Goal: Information Seeking & Learning: Find specific page/section

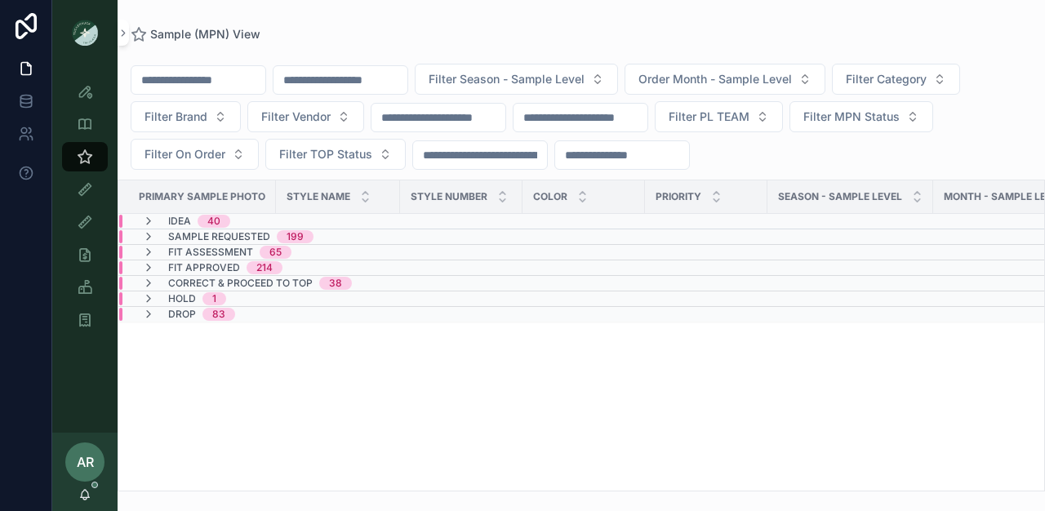
click at [322, 70] on input "scrollable content" at bounding box center [340, 80] width 134 height 23
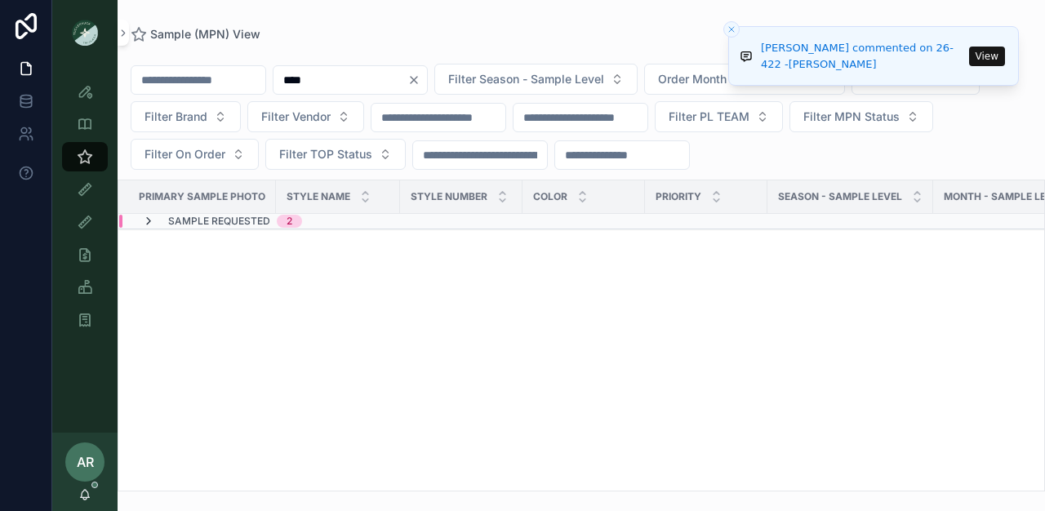
type input "****"
click at [149, 219] on icon "scrollable content" at bounding box center [148, 221] width 13 height 13
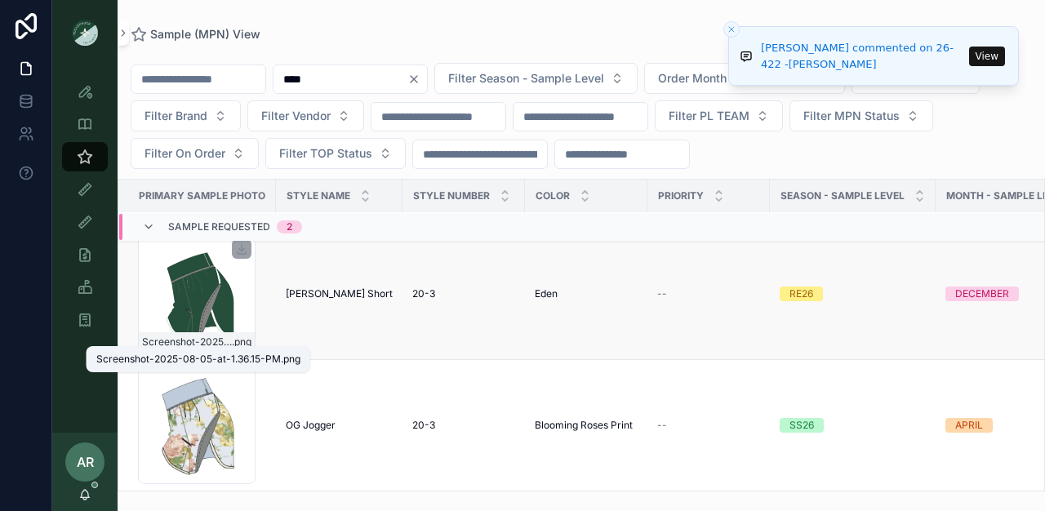
scroll to position [20, 0]
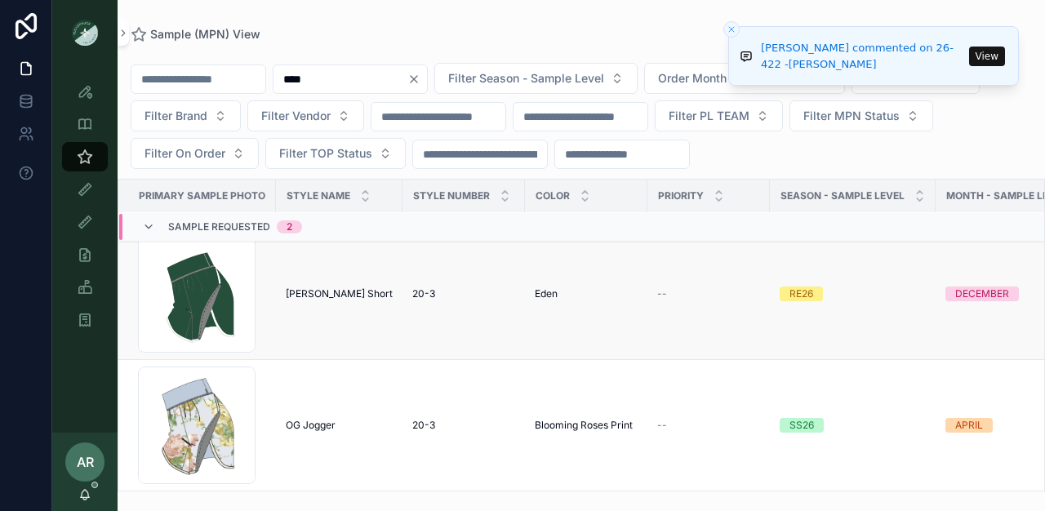
click at [416, 287] on span "20-3" at bounding box center [423, 293] width 23 height 13
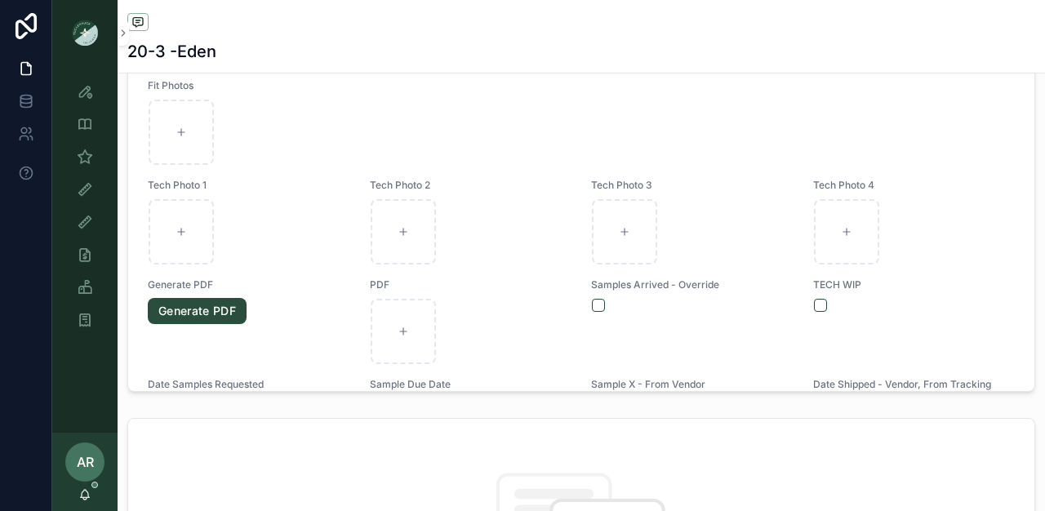
scroll to position [912, 0]
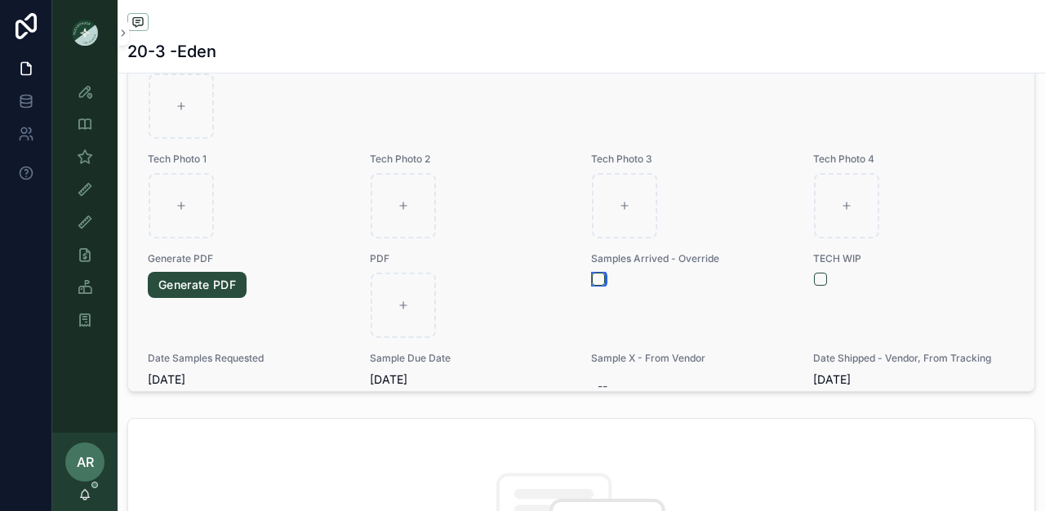
click at [592, 286] on button "scrollable content" at bounding box center [598, 279] width 13 height 13
click at [87, 196] on icon "scrollable content" at bounding box center [85, 189] width 16 height 16
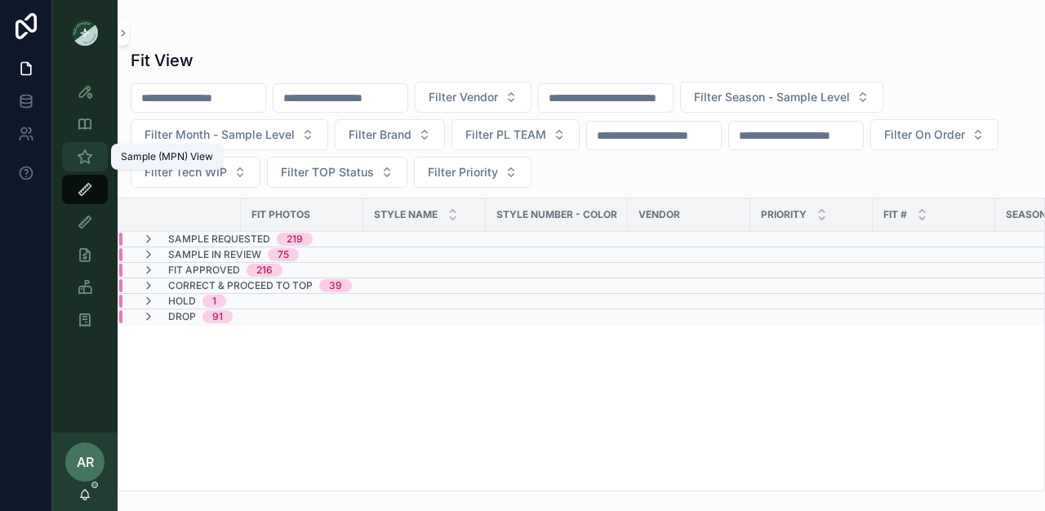
click at [80, 157] on icon "scrollable content" at bounding box center [85, 157] width 16 height 16
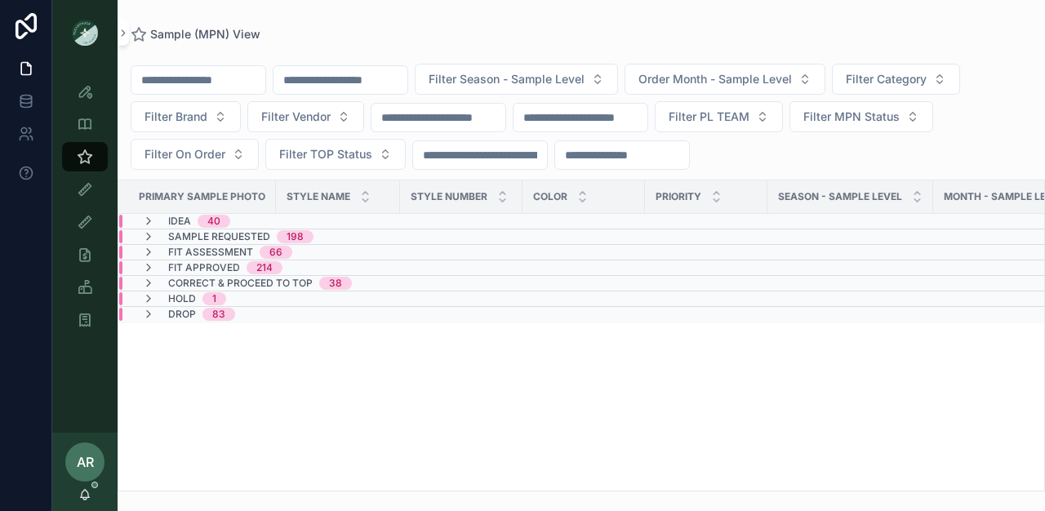
click at [149, 251] on icon "scrollable content" at bounding box center [148, 252] width 13 height 13
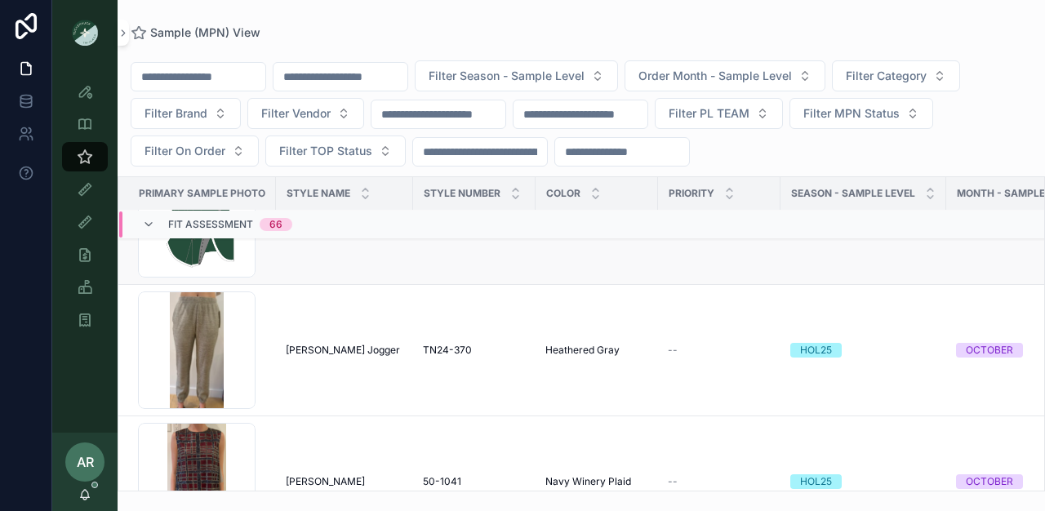
scroll to position [1017, 0]
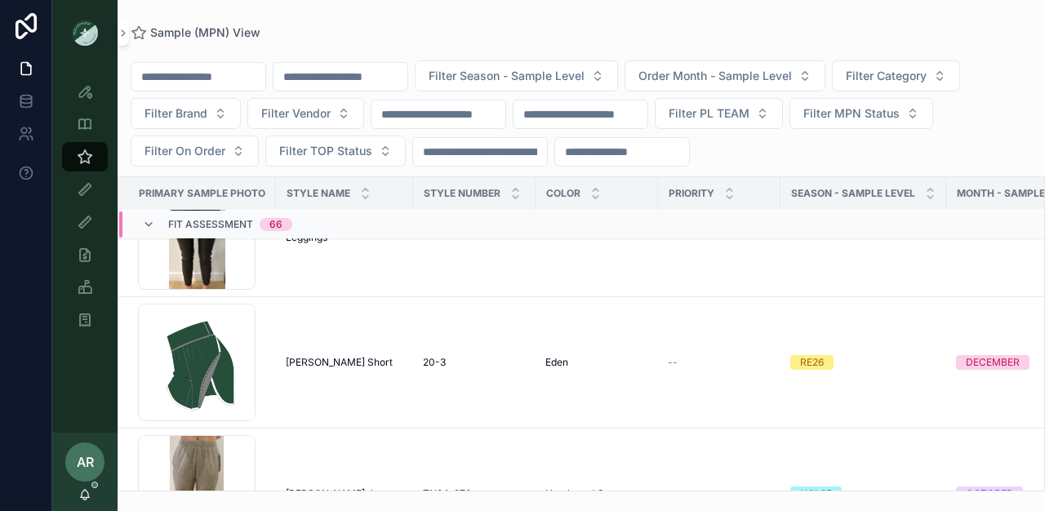
click at [327, 84] on input "scrollable content" at bounding box center [340, 76] width 134 height 23
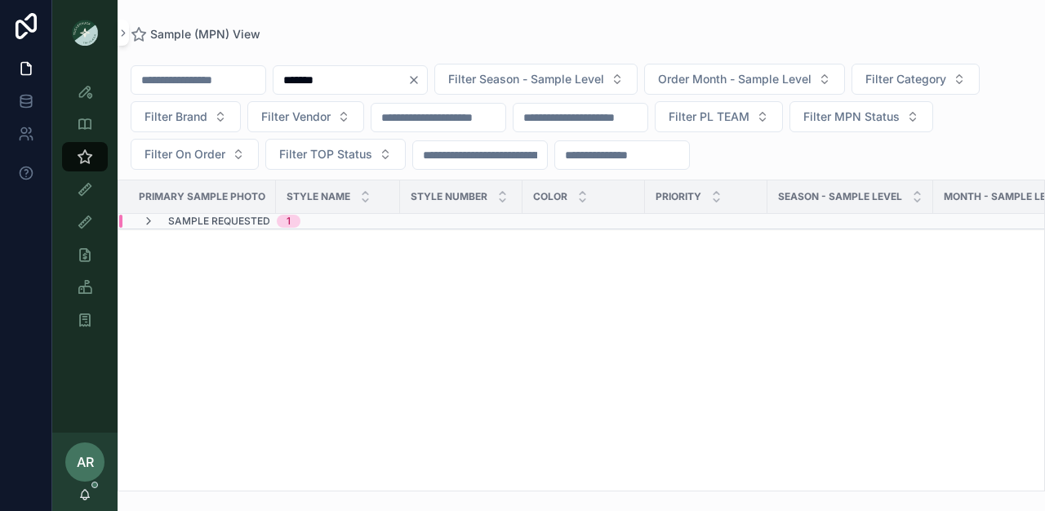
type input "*******"
click at [214, 220] on span "Sample Requested" at bounding box center [219, 221] width 102 height 13
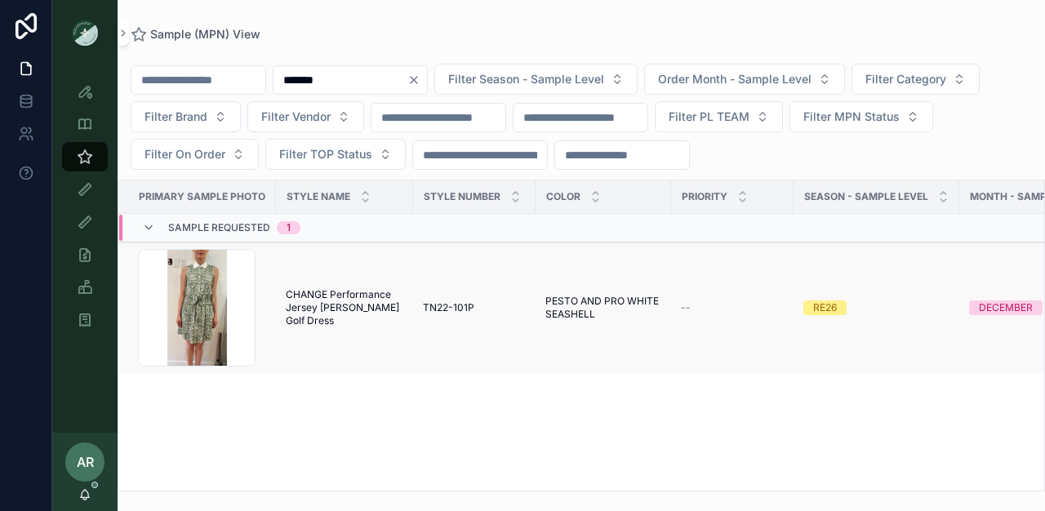
click at [312, 312] on span "CHANGE Performance Jersey [PERSON_NAME] Golf Dress" at bounding box center [345, 307] width 118 height 39
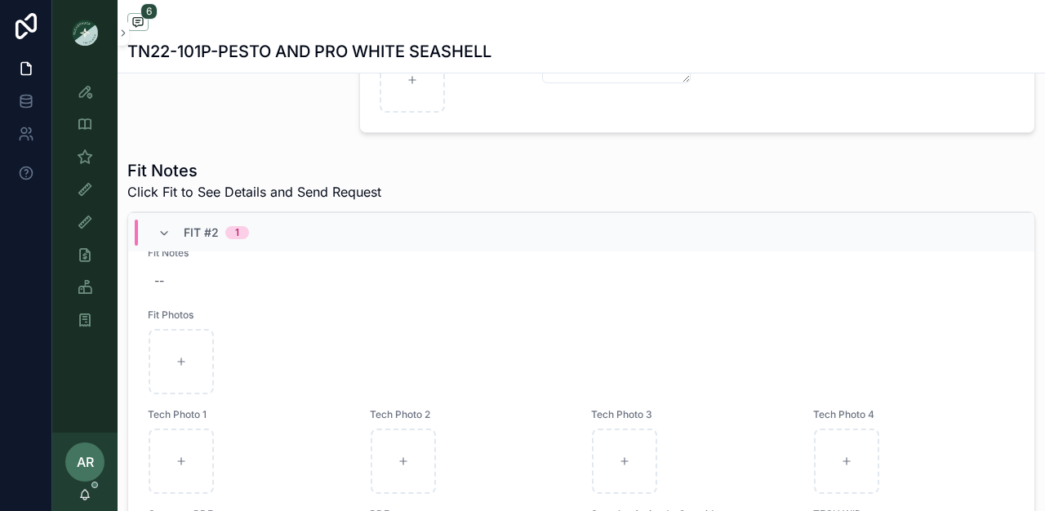
scroll to position [1010, 0]
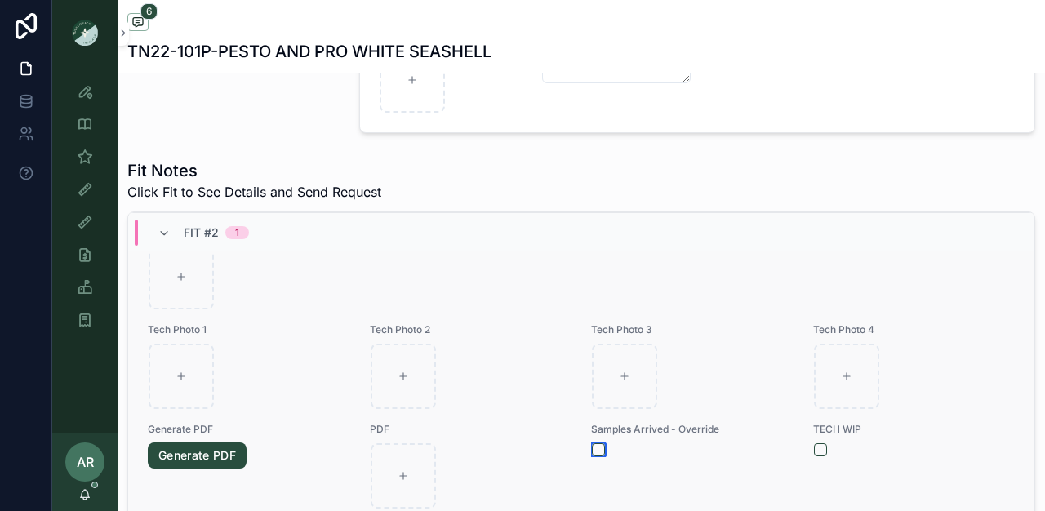
click at [592, 456] on button "scrollable content" at bounding box center [598, 449] width 13 height 13
click at [83, 166] on div "Sample (MPN) View" at bounding box center [85, 157] width 26 height 26
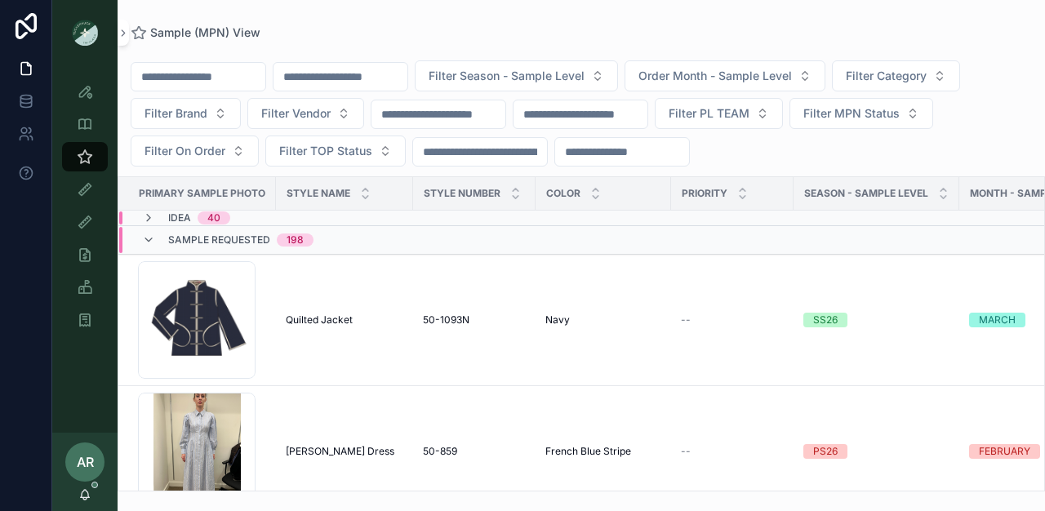
click at [359, 81] on input "scrollable content" at bounding box center [340, 76] width 134 height 23
type input "***"
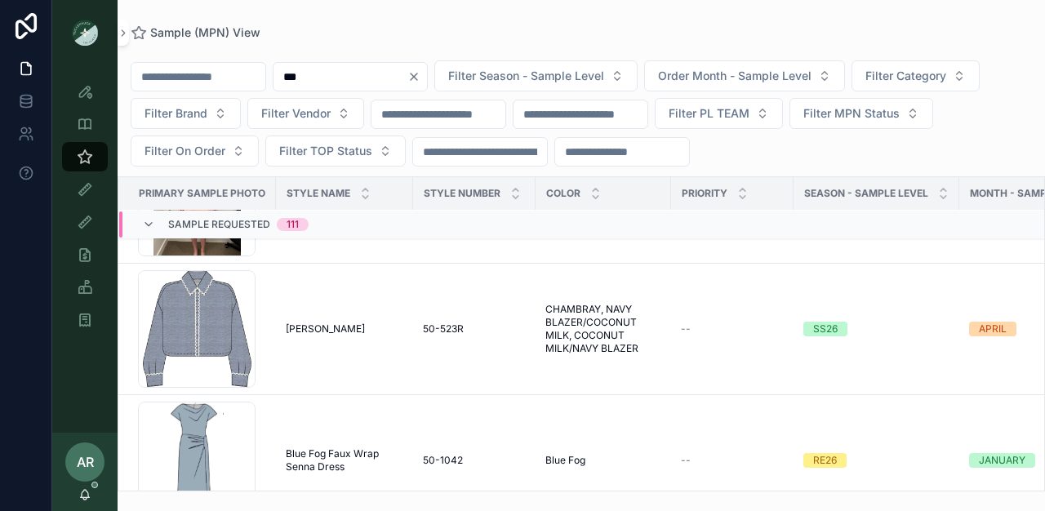
scroll to position [805, 0]
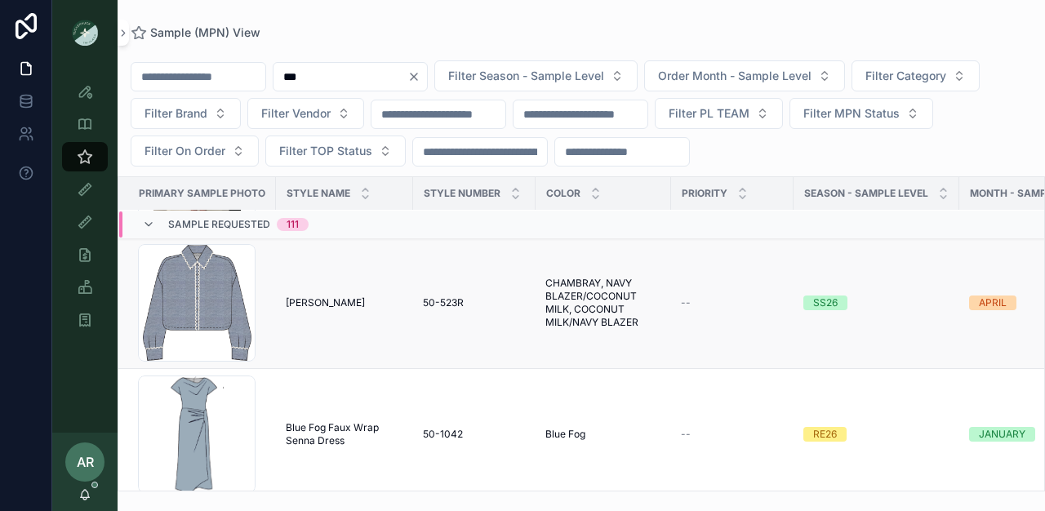
click at [370, 305] on div "[PERSON_NAME] RAC [PERSON_NAME]" at bounding box center [345, 302] width 118 height 13
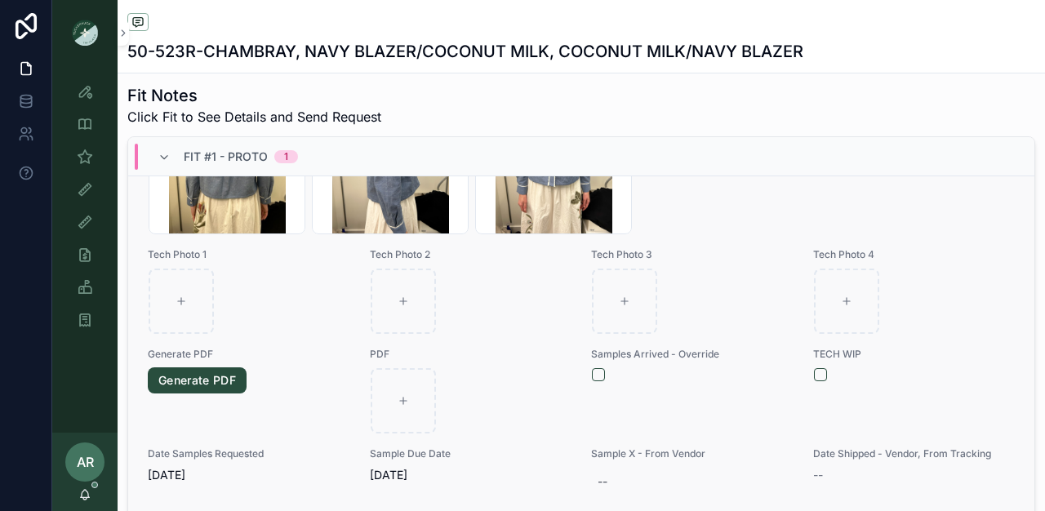
scroll to position [568, 0]
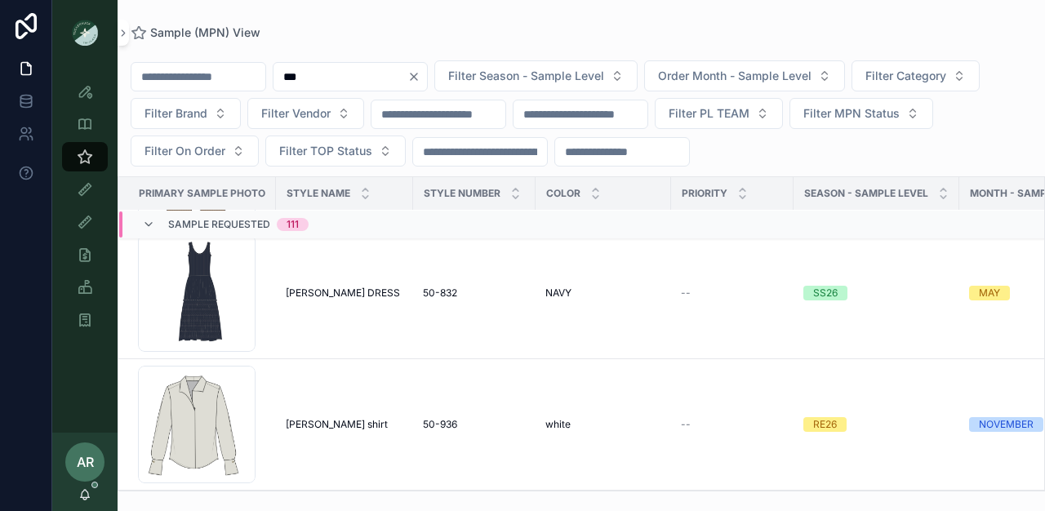
scroll to position [5597, 0]
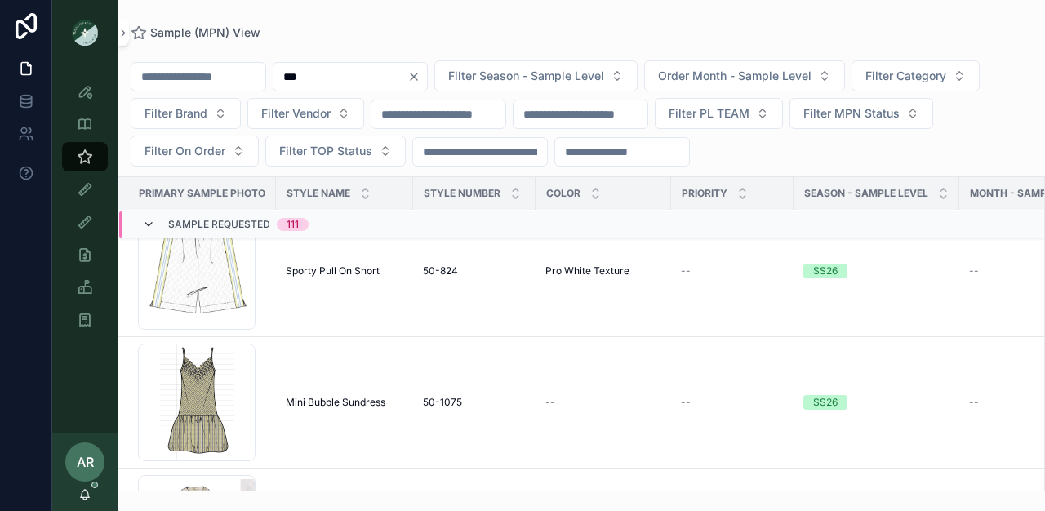
click at [148, 226] on icon "scrollable content" at bounding box center [148, 224] width 13 height 13
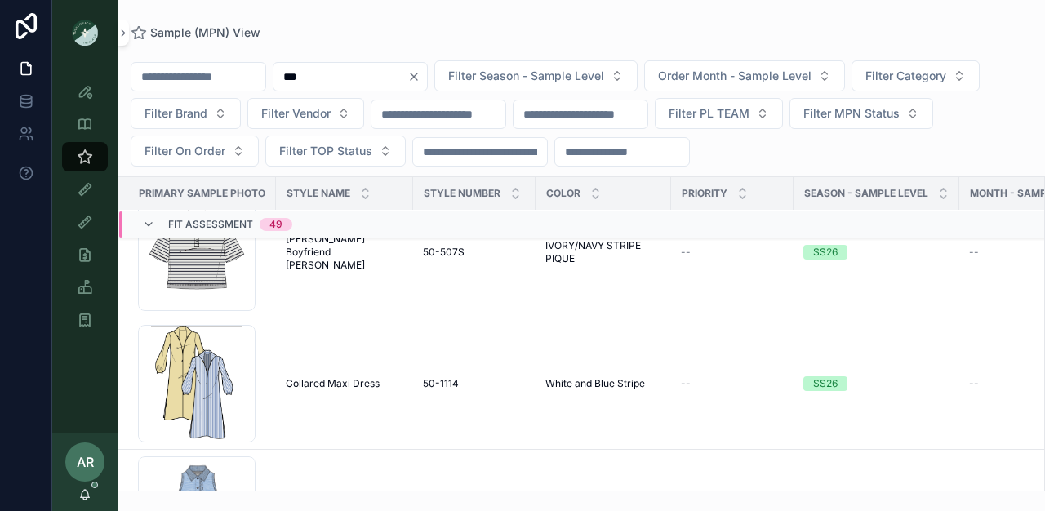
scroll to position [1165, 0]
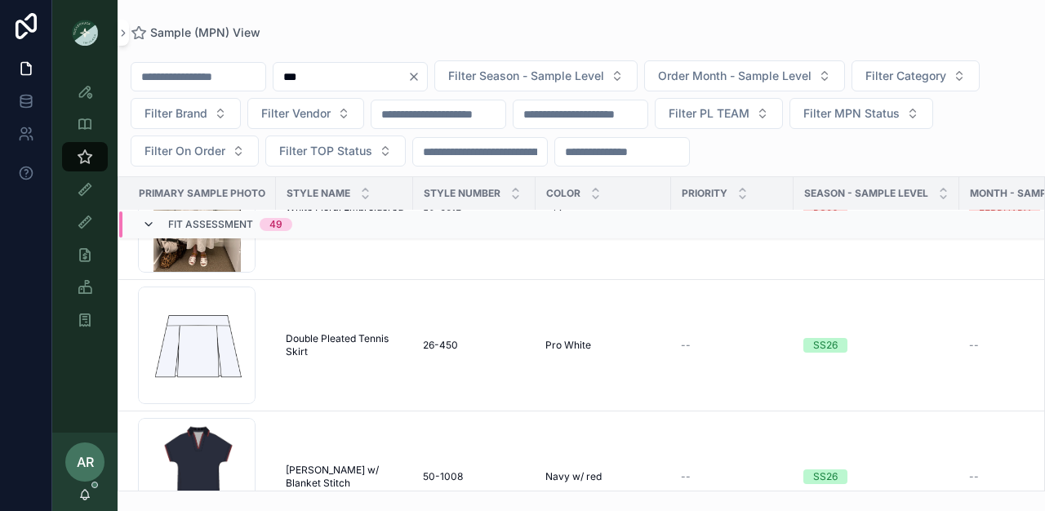
click at [149, 218] on icon "scrollable content" at bounding box center [148, 224] width 13 height 13
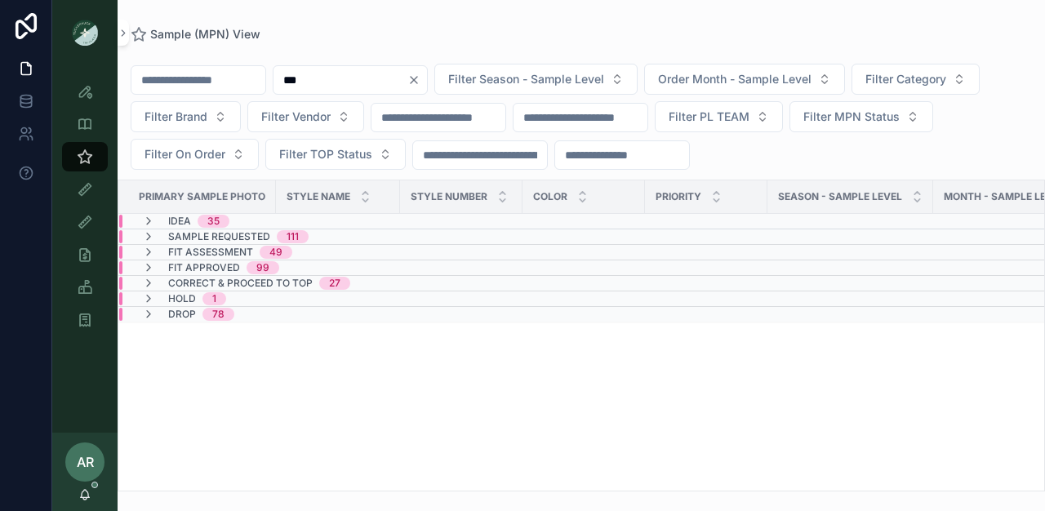
scroll to position [0, 0]
click at [153, 233] on icon "scrollable content" at bounding box center [148, 236] width 13 height 13
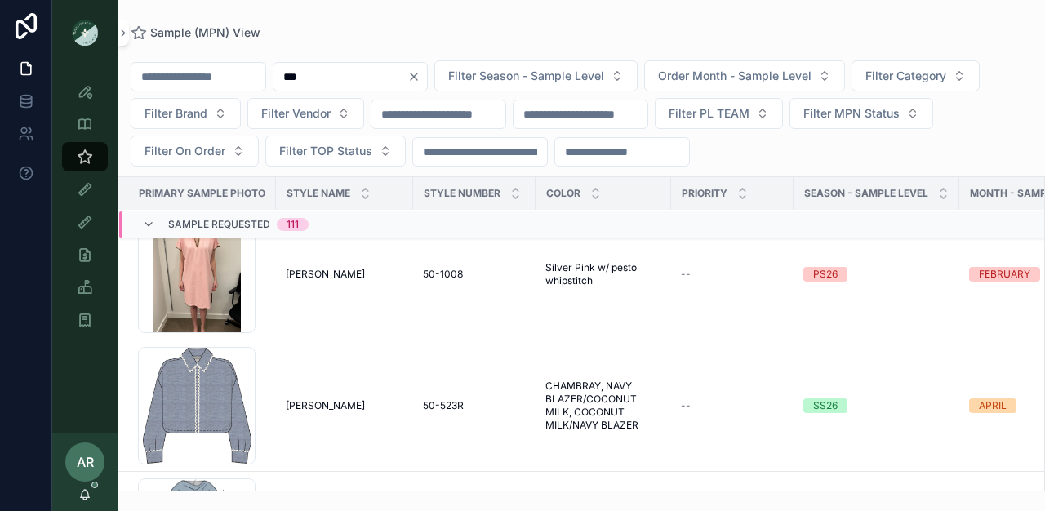
scroll to position [730, 0]
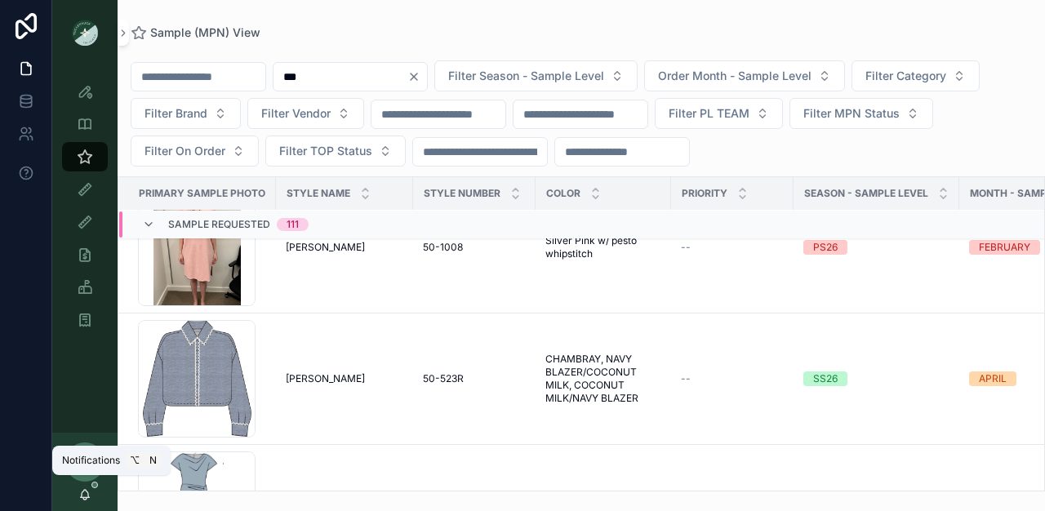
click at [90, 493] on icon "scrollable content" at bounding box center [84, 494] width 13 height 13
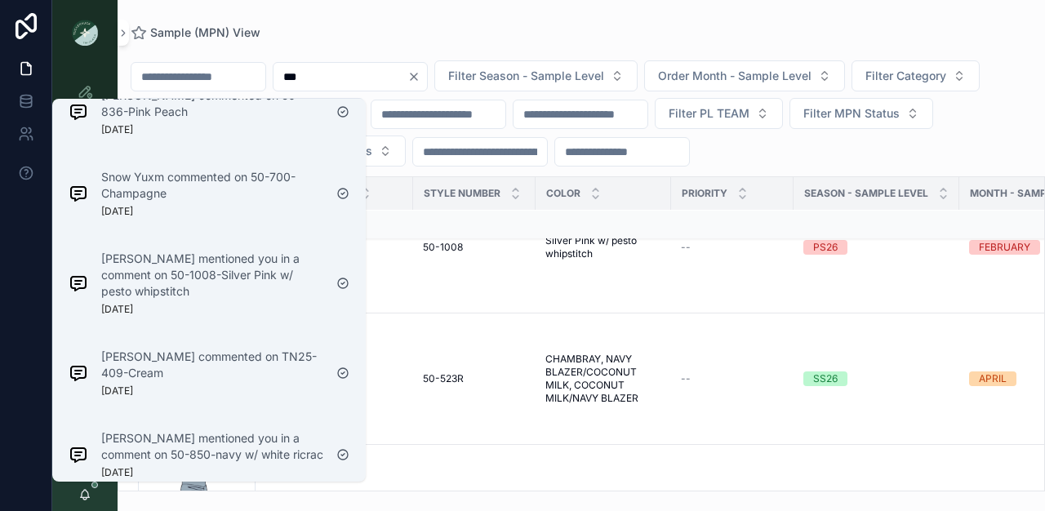
scroll to position [5160, 0]
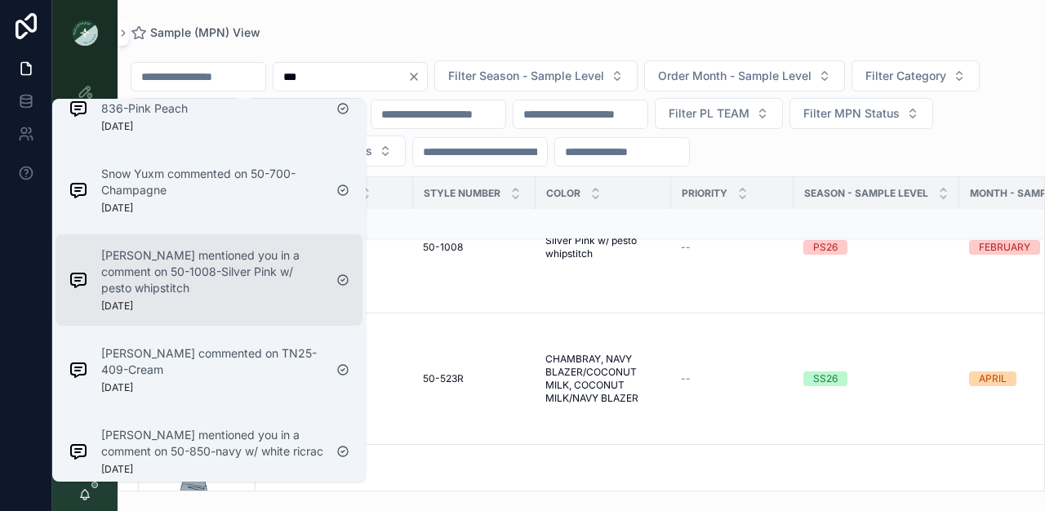
click at [163, 312] on div "[PERSON_NAME] mentioned you in a comment on 50-1008-Silver Pink w/ pesto whipst…" at bounding box center [196, 280] width 268 height 78
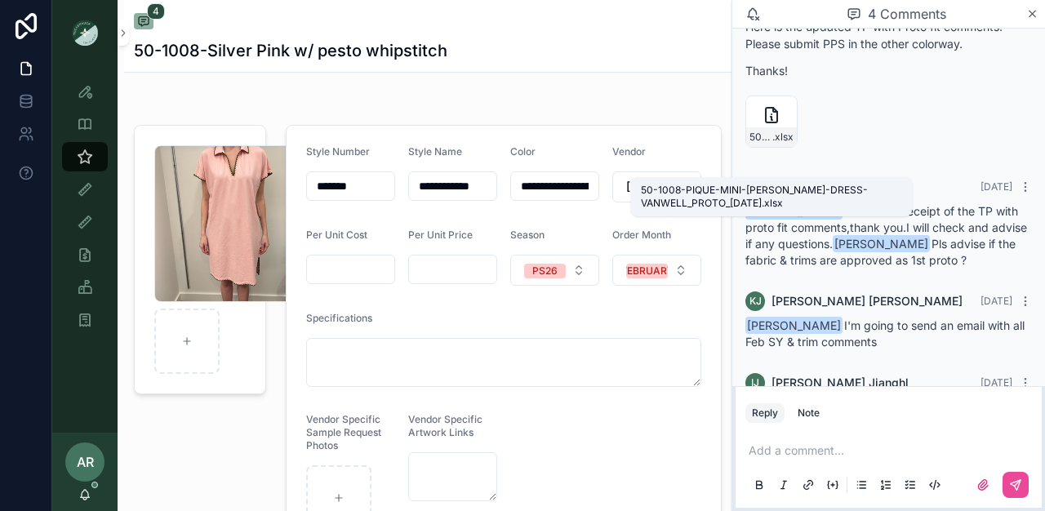
scroll to position [171, 0]
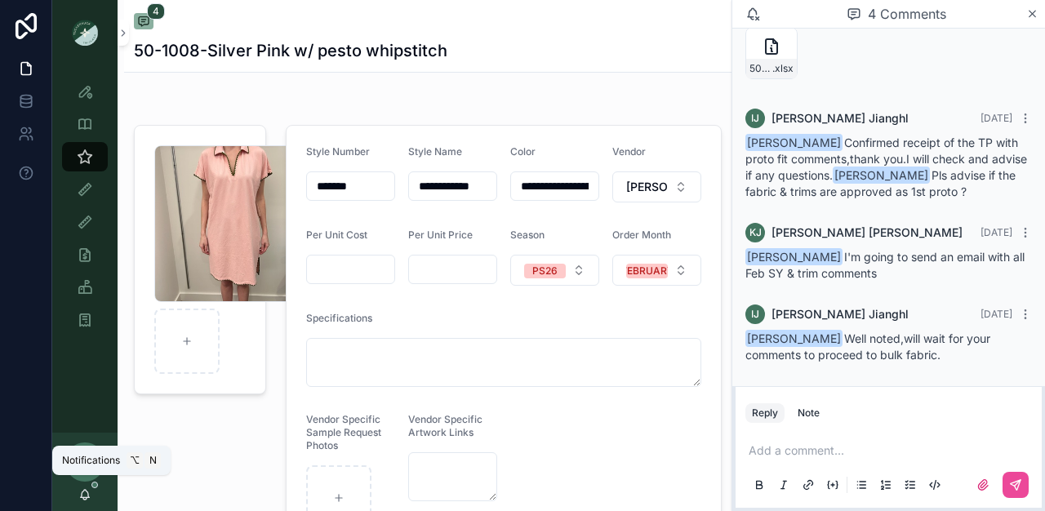
click at [86, 494] on icon "scrollable content" at bounding box center [84, 494] width 13 height 13
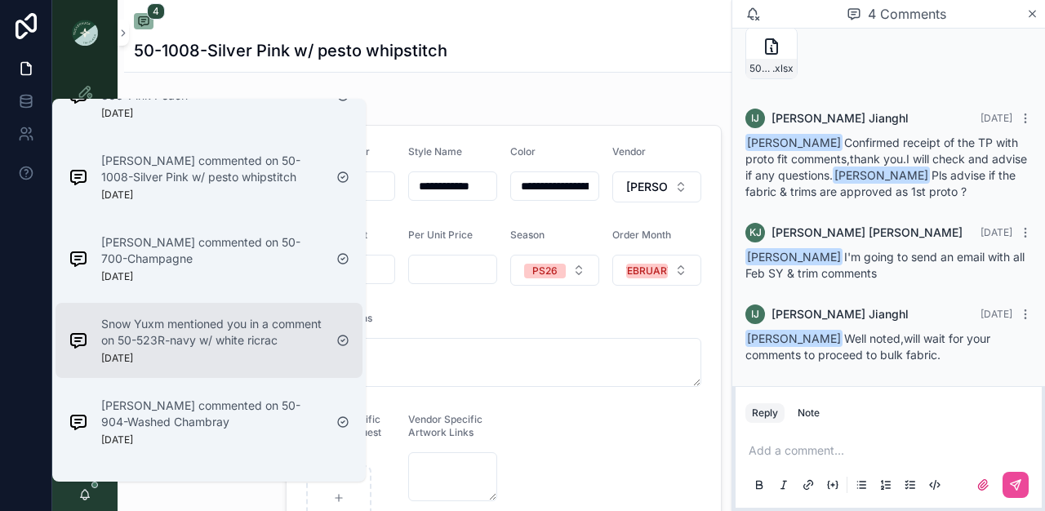
scroll to position [4753, 0]
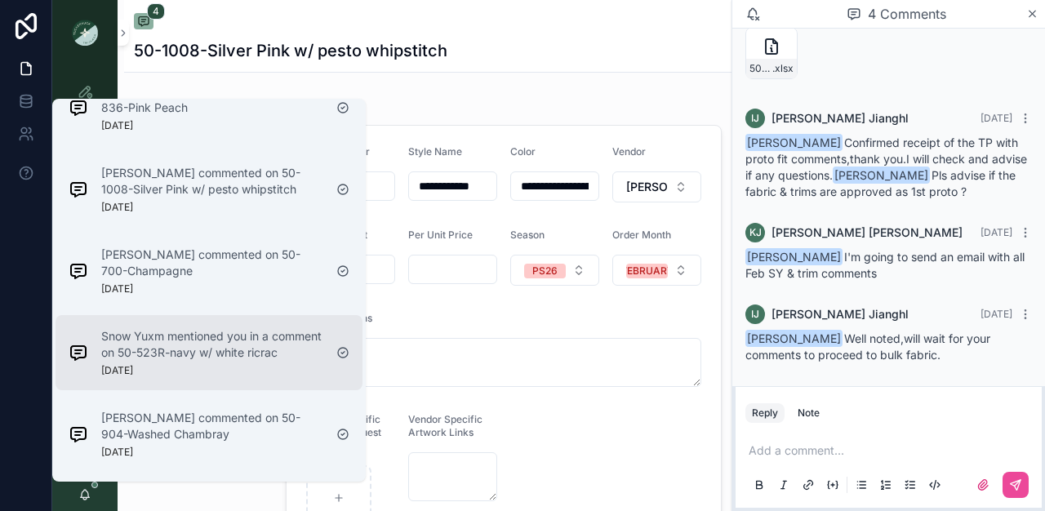
click at [155, 339] on p "Snow Yuxm mentioned you in a comment on 50-523R-navy w/ white ricrac" at bounding box center [212, 344] width 222 height 33
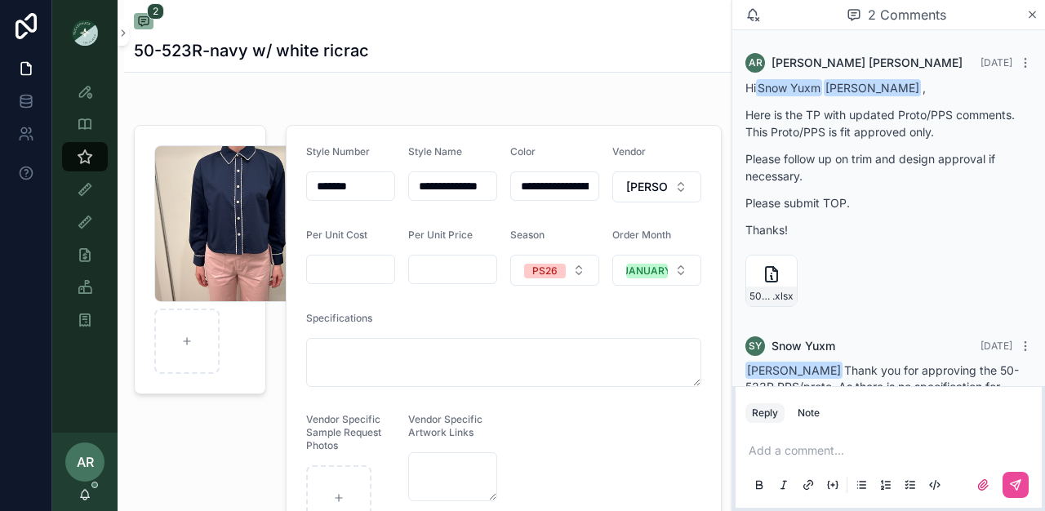
scroll to position [97, 0]
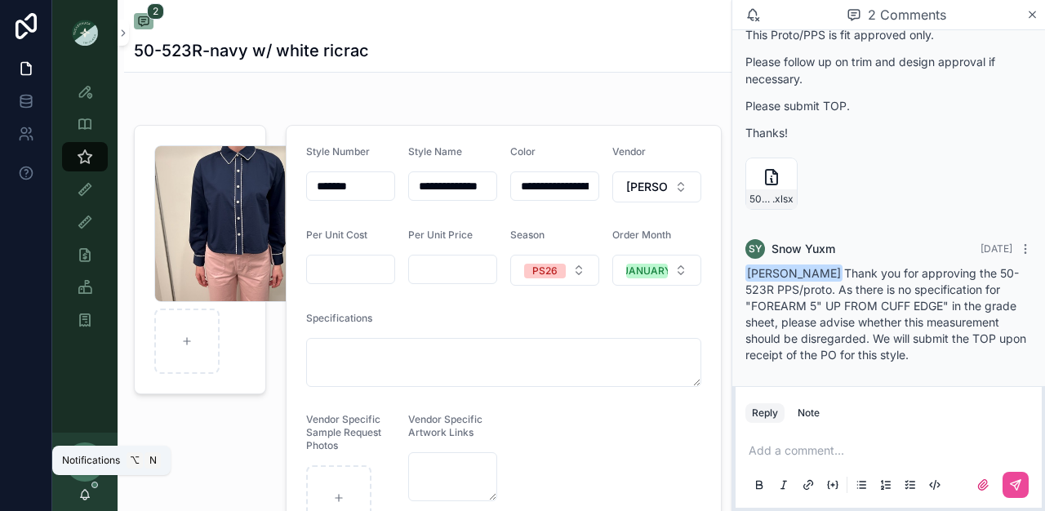
click at [87, 497] on icon "scrollable content" at bounding box center [84, 498] width 3 height 2
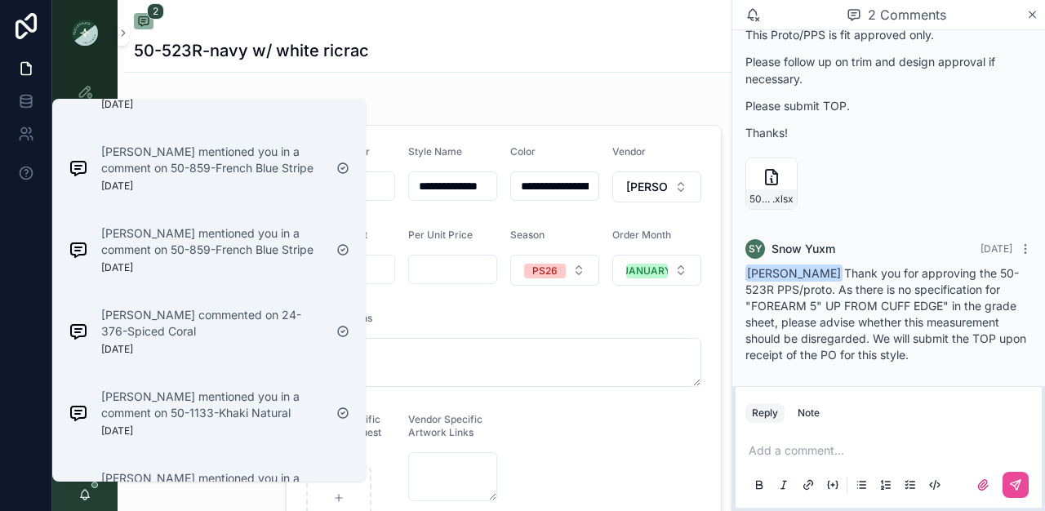
scroll to position [3145, 0]
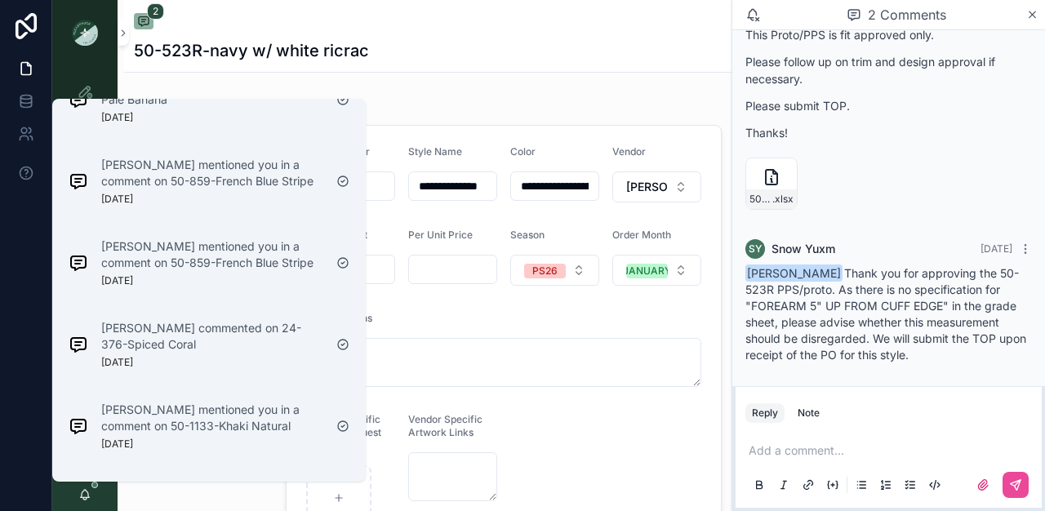
click at [165, 279] on div "[PERSON_NAME] mentioned you in a comment on 50-859-French Blue Stripe [DATE]" at bounding box center [212, 262] width 222 height 49
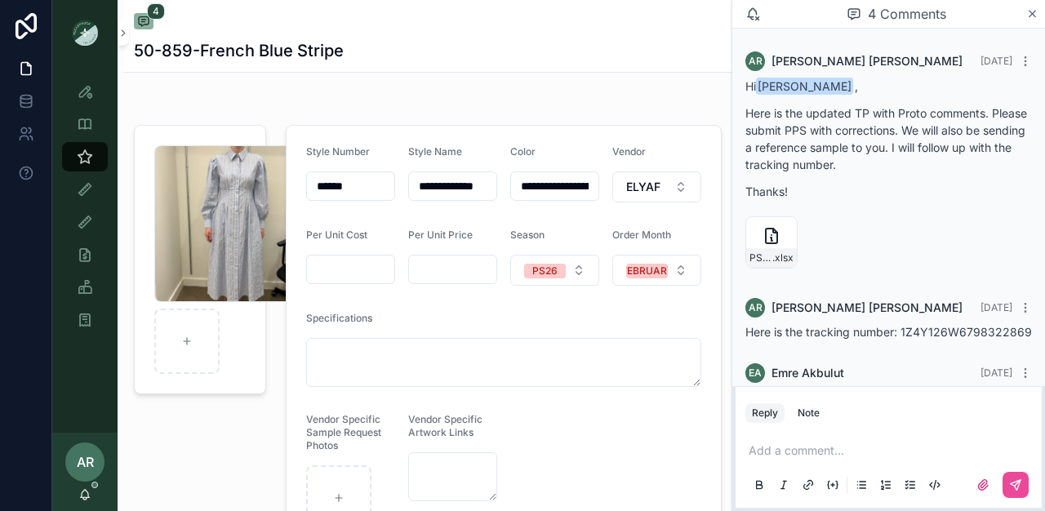
scroll to position [227, 0]
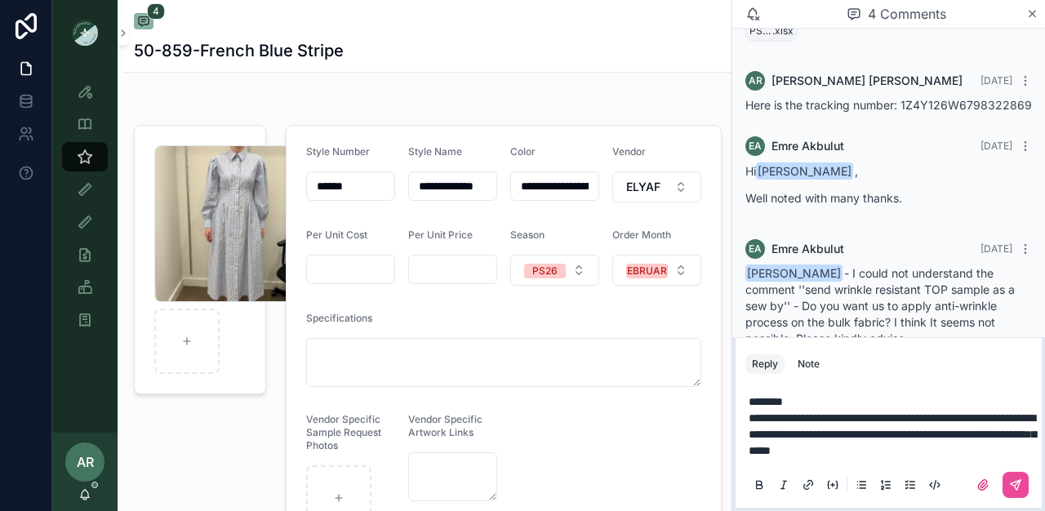
click at [919, 452] on span "**********" at bounding box center [891, 434] width 287 height 44
click at [1024, 454] on p "**********" at bounding box center [891, 434] width 286 height 49
drag, startPoint x: 866, startPoint y: 420, endPoint x: 904, endPoint y: 423, distance: 38.4
click at [904, 423] on span "**********" at bounding box center [891, 434] width 287 height 44
click at [785, 434] on span "**********" at bounding box center [891, 434] width 287 height 44
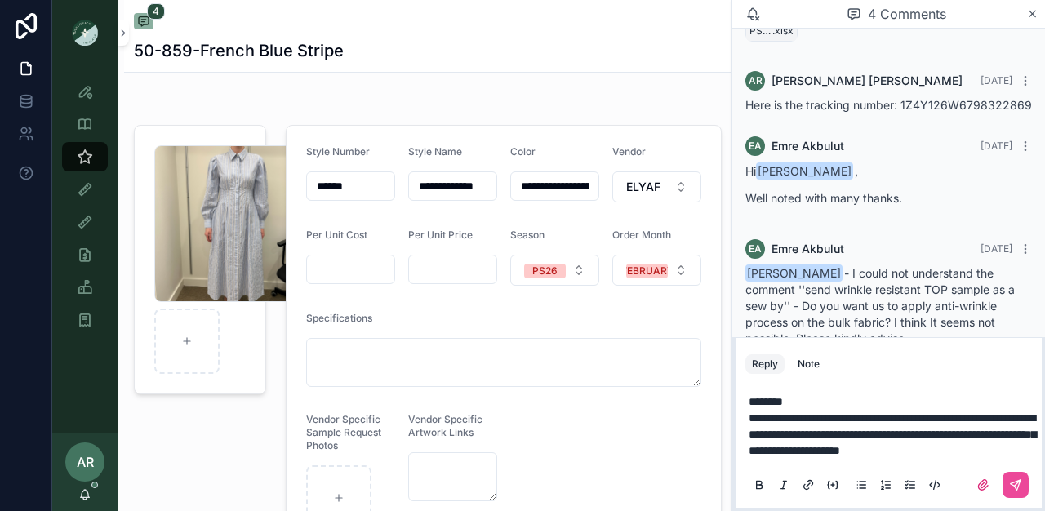
scroll to position [292, 0]
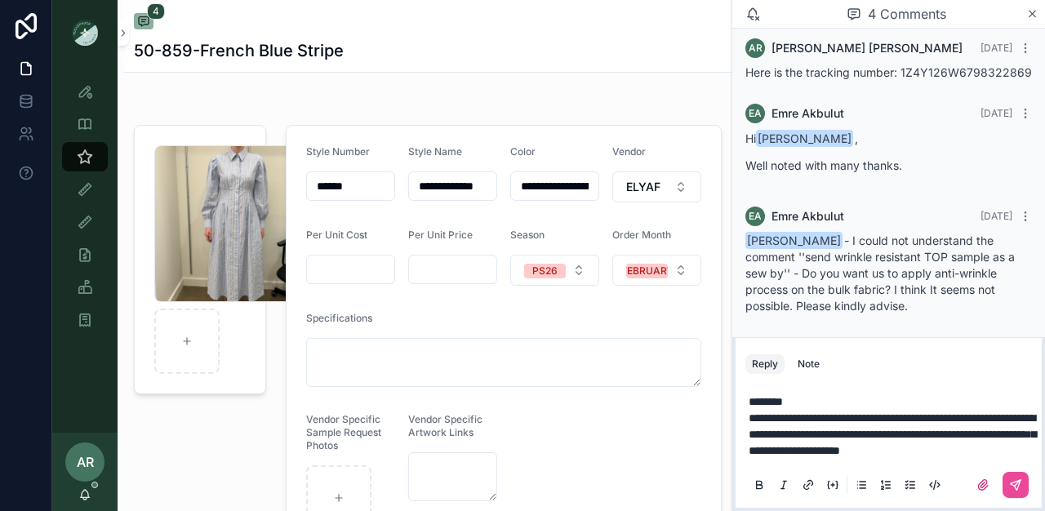
click at [836, 454] on p "**********" at bounding box center [891, 434] width 286 height 49
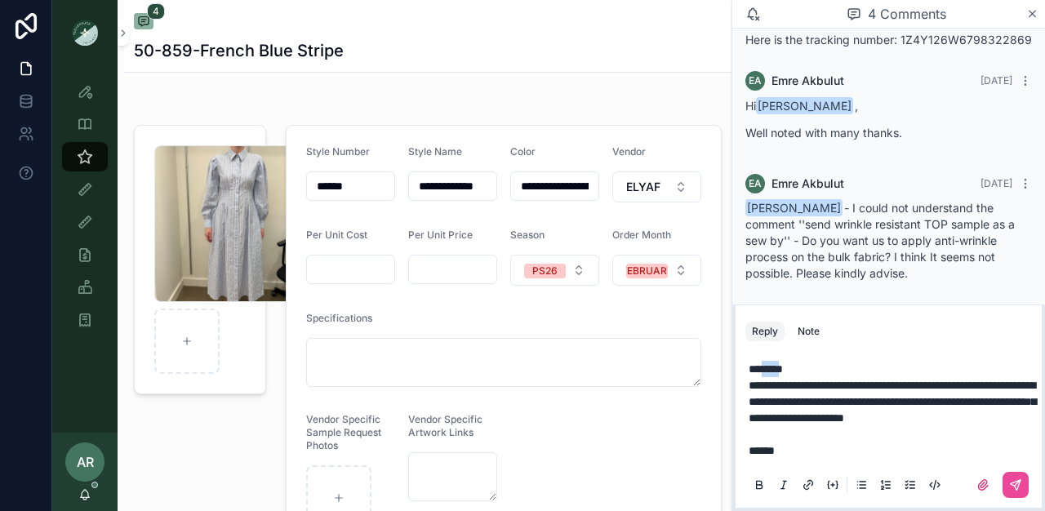
drag, startPoint x: 764, startPoint y: 355, endPoint x: 787, endPoint y: 353, distance: 23.8
click at [783, 363] on span "********" at bounding box center [765, 368] width 34 height 11
click at [1009, 476] on button "scrollable content" at bounding box center [1015, 485] width 26 height 26
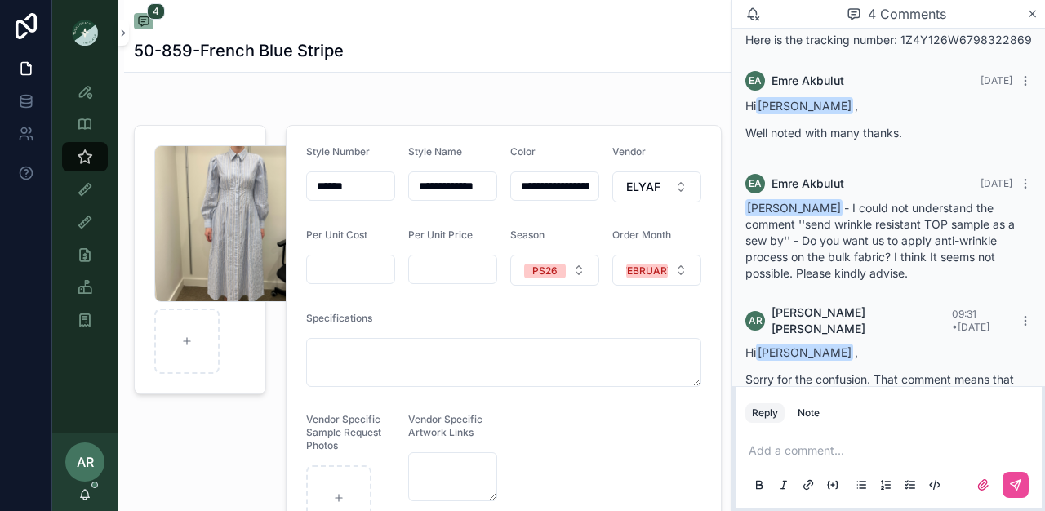
click at [92, 489] on div "AR [PERSON_NAME]" at bounding box center [84, 472] width 65 height 78
click at [82, 499] on icon "scrollable content" at bounding box center [84, 494] width 13 height 13
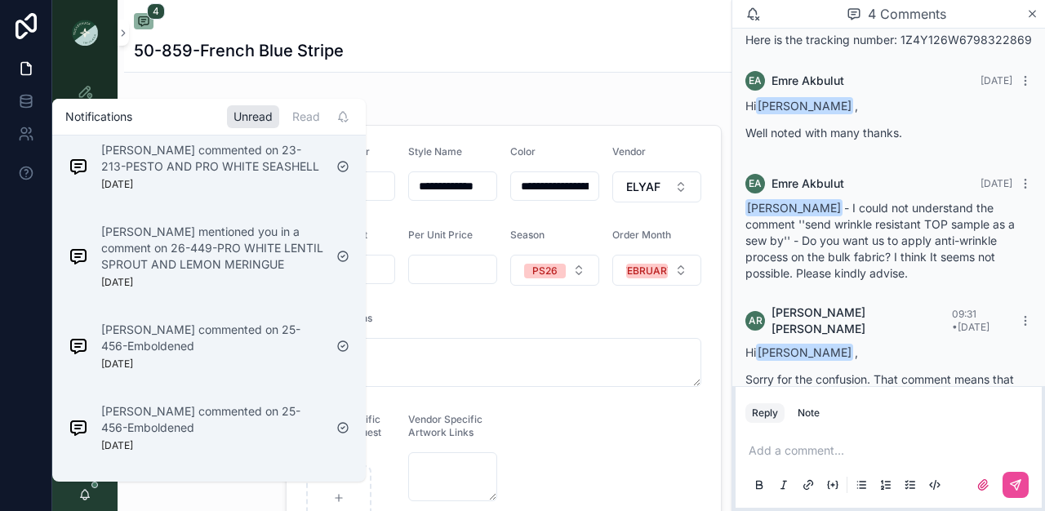
scroll to position [150, 0]
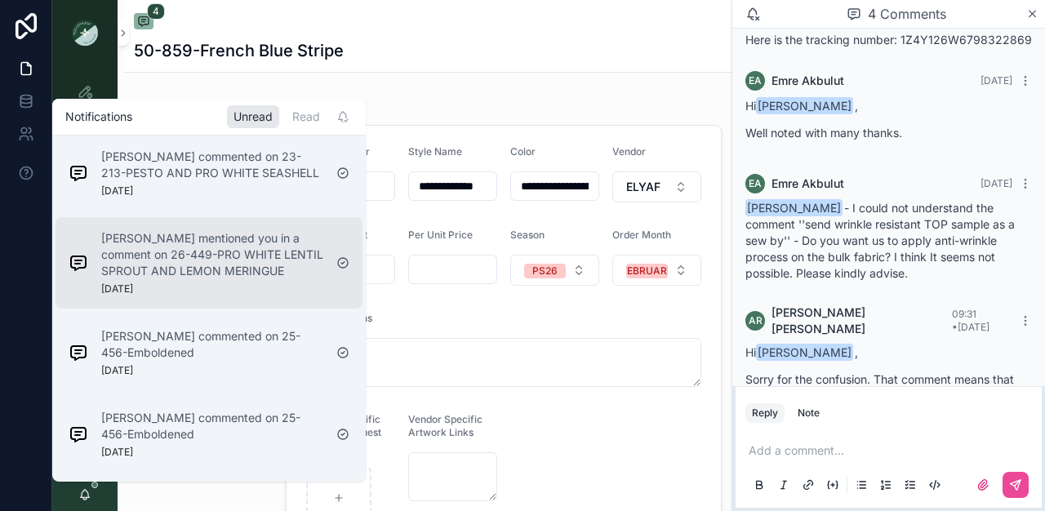
click at [228, 255] on p "[PERSON_NAME] mentioned you in a comment on 26-449-PRO WHITE LENTIL SPROUT AND …" at bounding box center [212, 254] width 222 height 49
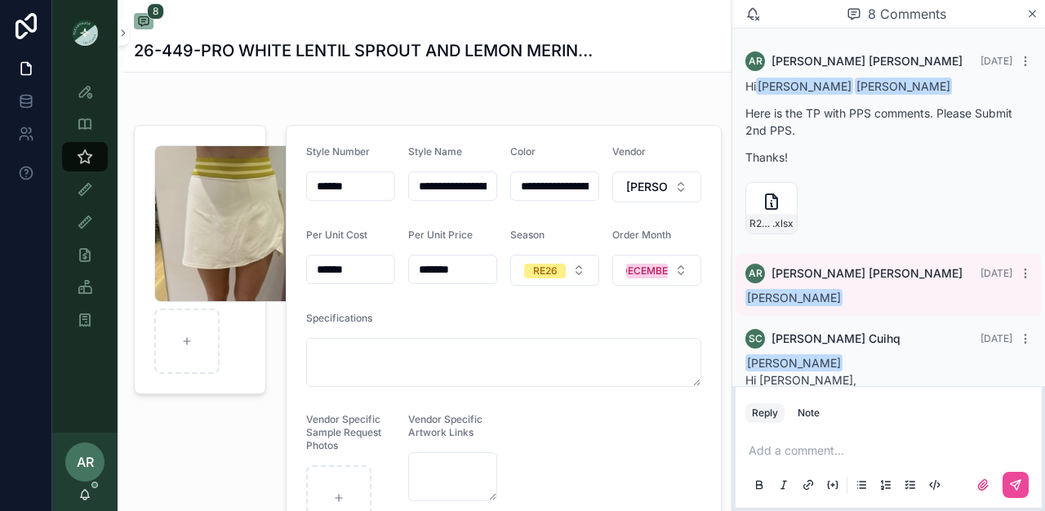
scroll to position [1016, 0]
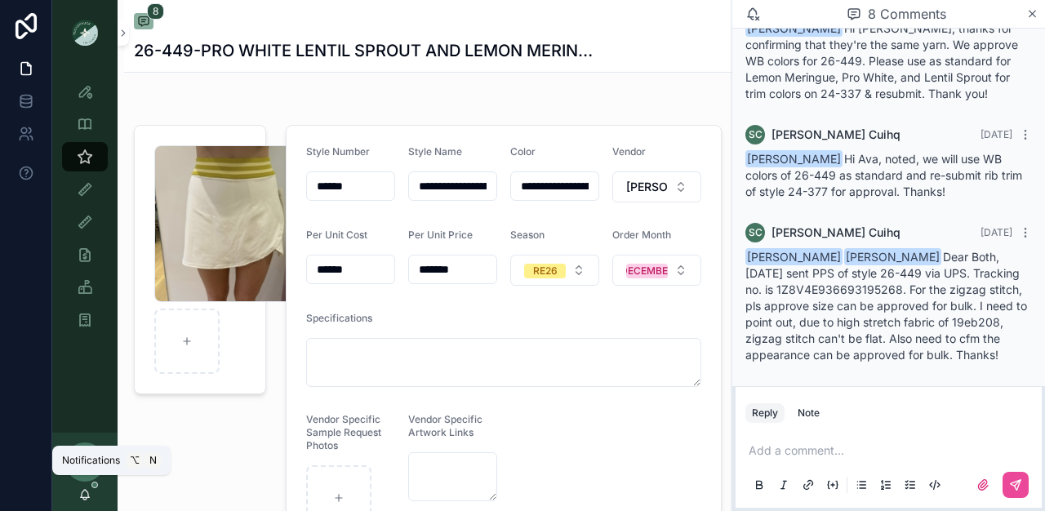
click at [90, 490] on icon "scrollable content" at bounding box center [84, 494] width 13 height 13
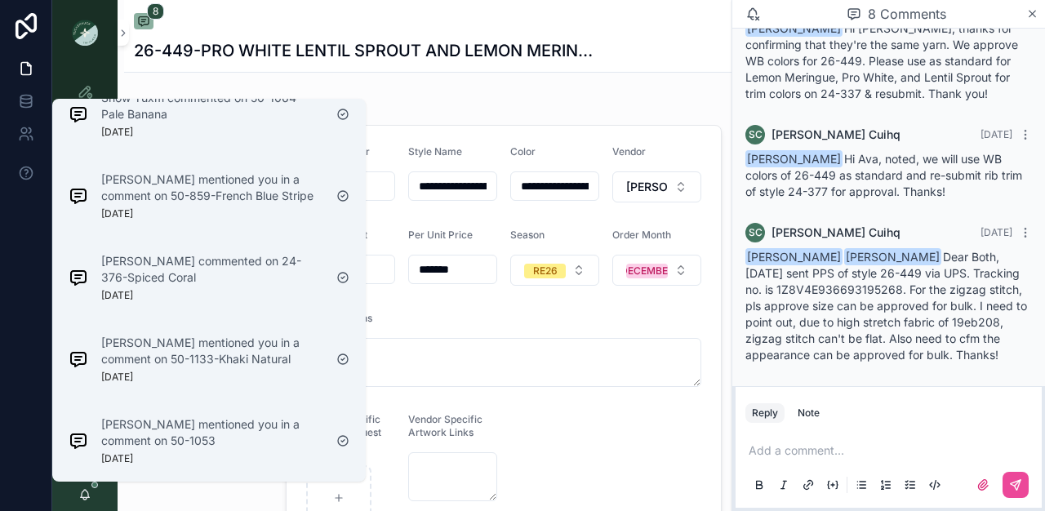
scroll to position [3034, 0]
click at [214, 195] on div "[PERSON_NAME] mentioned you in a comment on 50-859-French Blue Stripe [DATE]" at bounding box center [212, 194] width 222 height 49
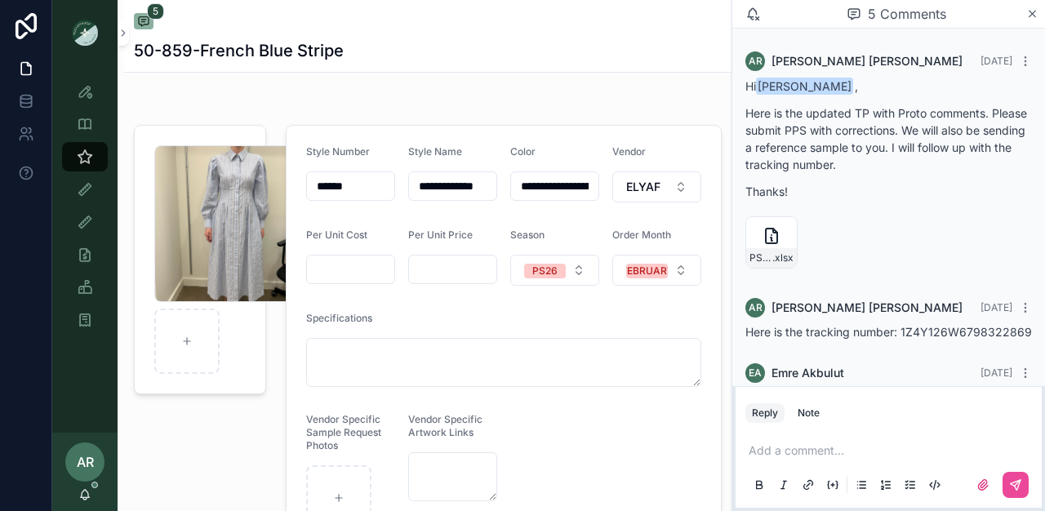
scroll to position [408, 0]
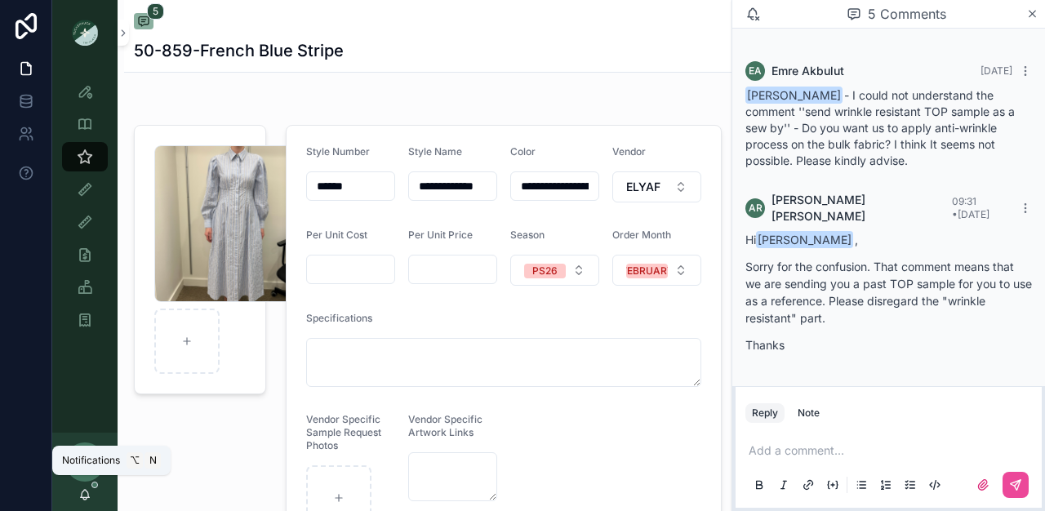
click at [87, 493] on icon "scrollable content" at bounding box center [84, 494] width 13 height 13
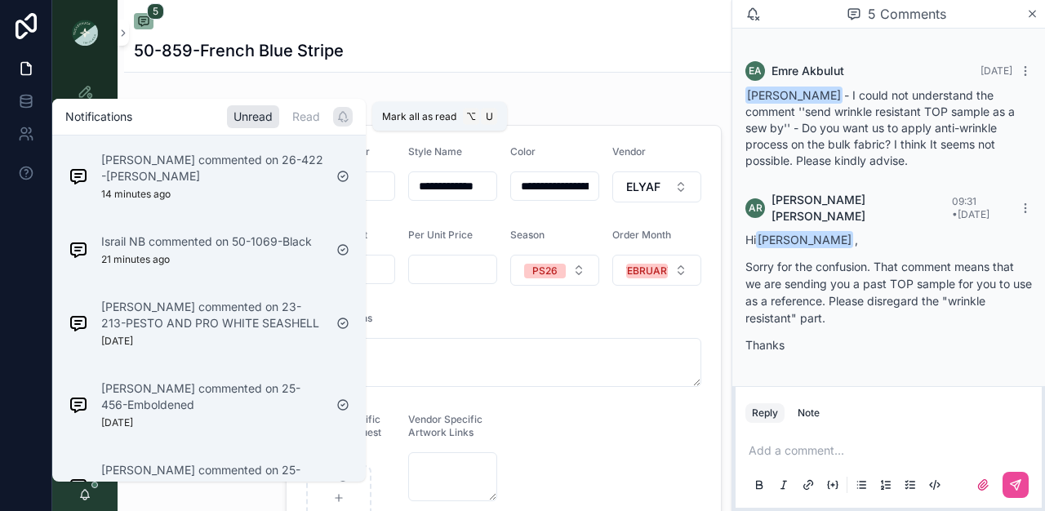
click at [340, 123] on div "scrollable content" at bounding box center [343, 117] width 20 height 20
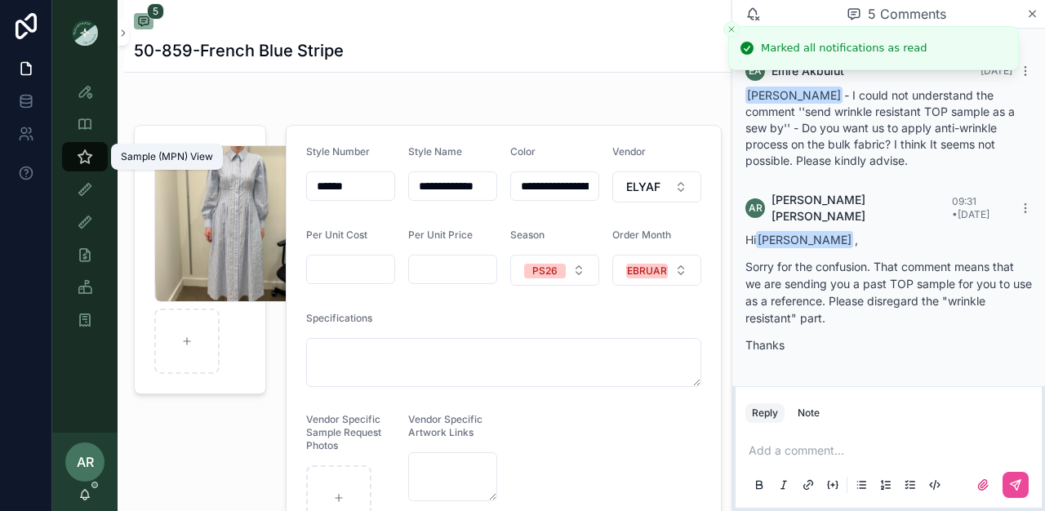
click at [89, 157] on icon "scrollable content" at bounding box center [85, 157] width 16 height 16
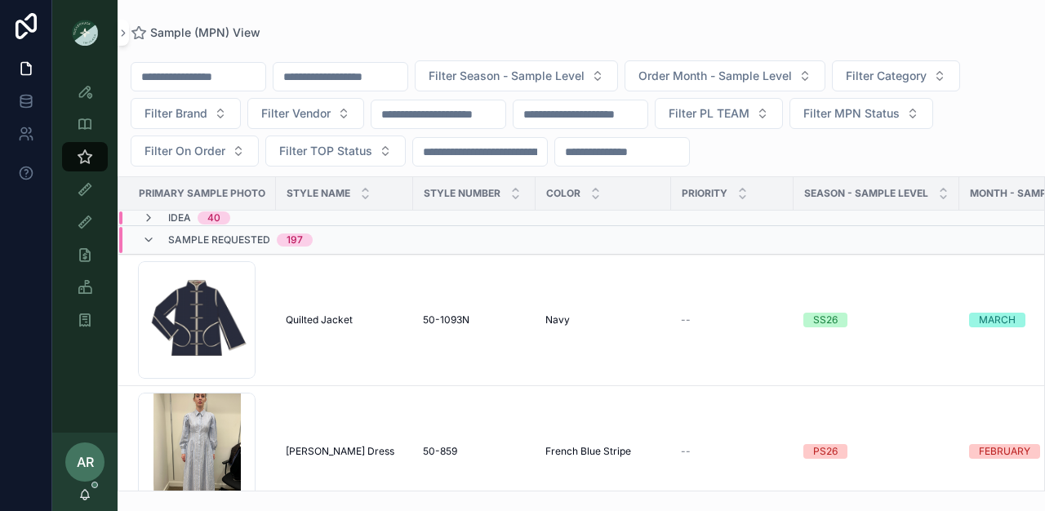
click at [339, 87] on input "scrollable content" at bounding box center [340, 76] width 134 height 23
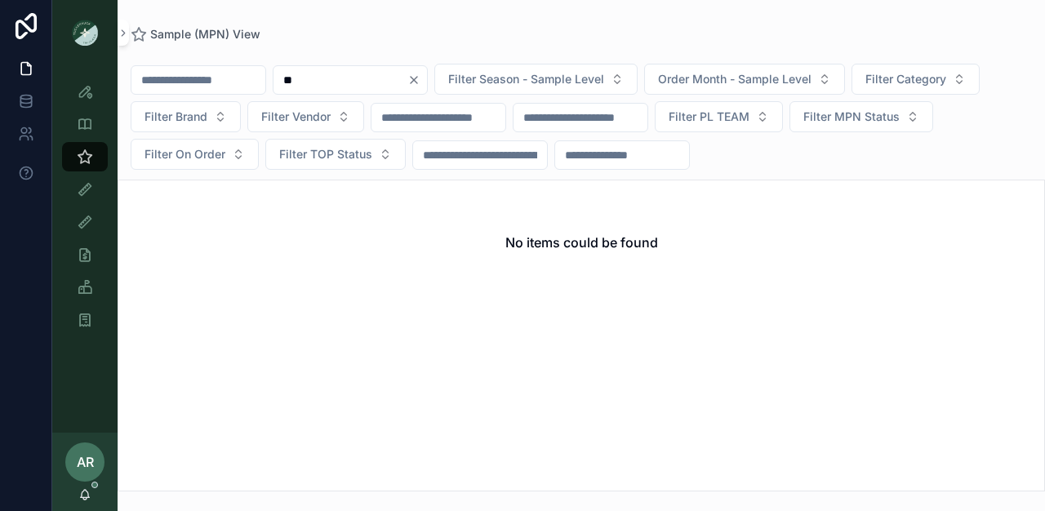
type input "*"
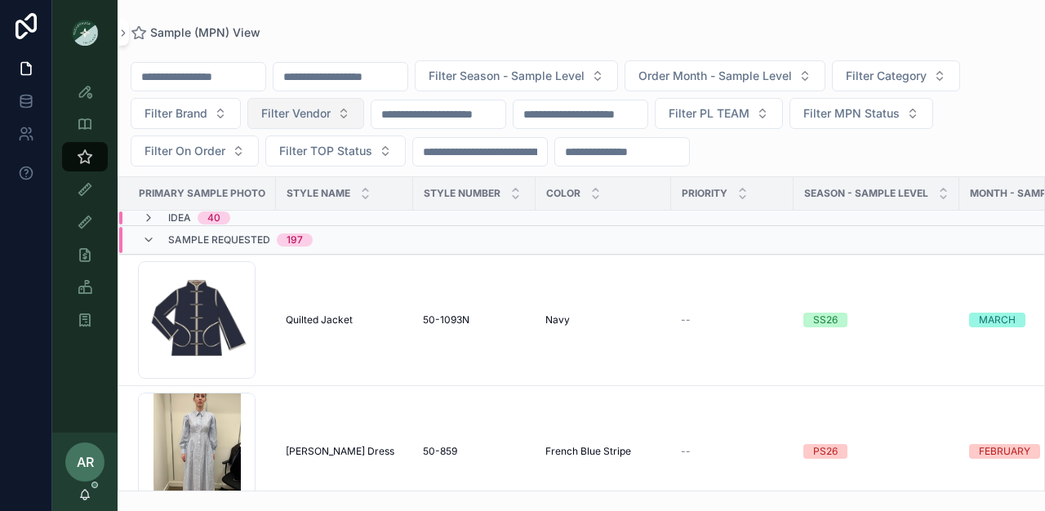
click at [339, 111] on button "Filter Vendor" at bounding box center [305, 113] width 117 height 31
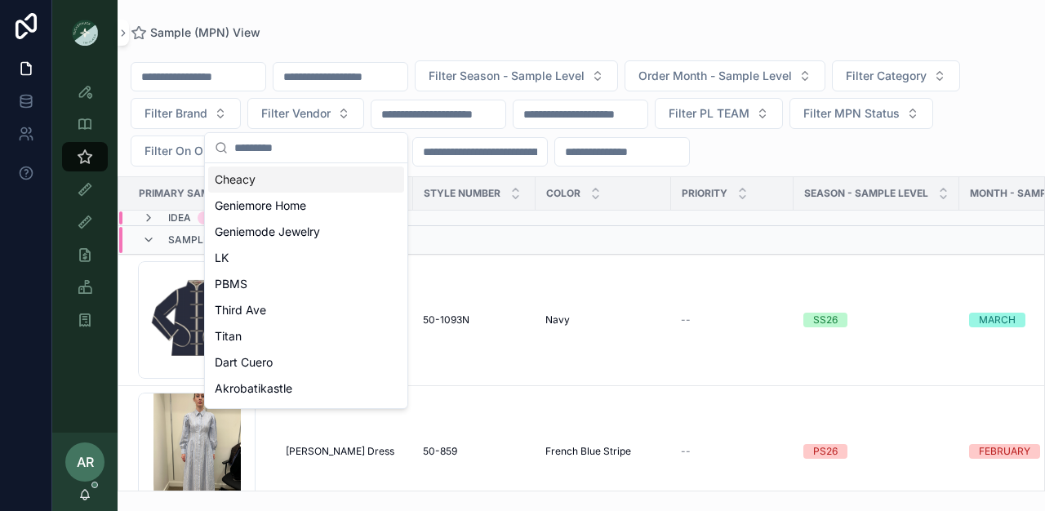
click at [331, 153] on input "scrollable content" at bounding box center [315, 147] width 163 height 29
click at [415, 42] on div "Filter Season - Sample Level Order Month - Sample Level Filter Category Filter …" at bounding box center [581, 265] width 927 height 452
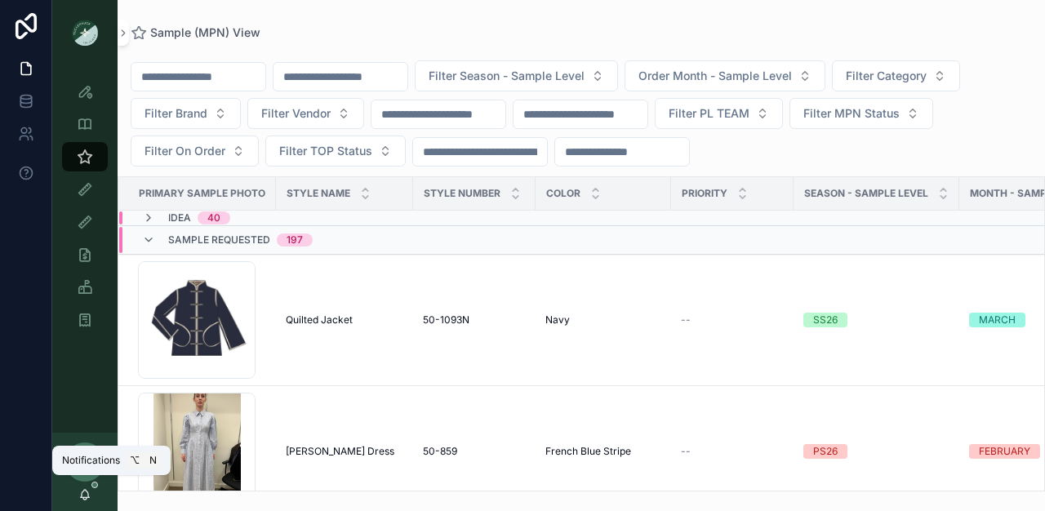
click at [83, 491] on icon "scrollable content" at bounding box center [84, 494] width 13 height 13
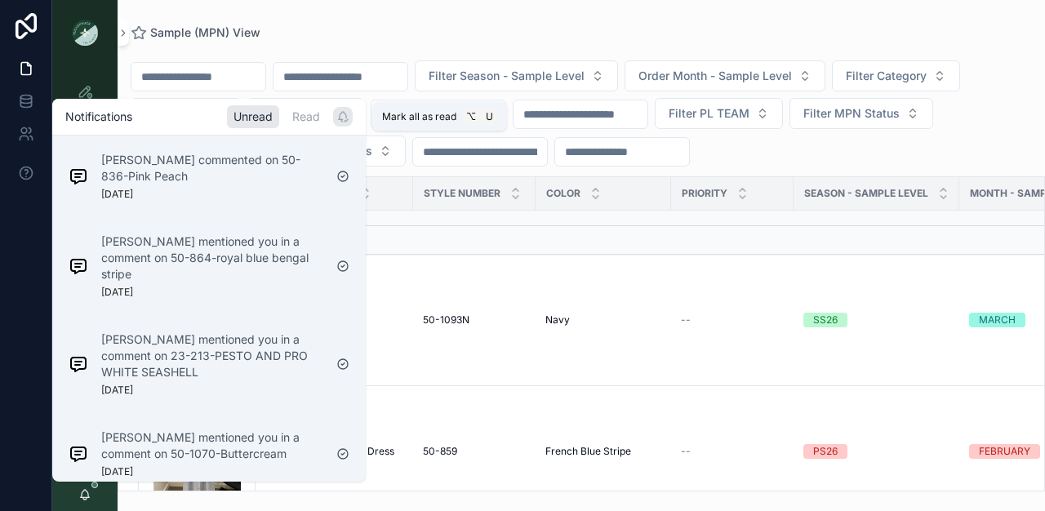
click at [344, 115] on icon "scrollable content" at bounding box center [342, 116] width 13 height 13
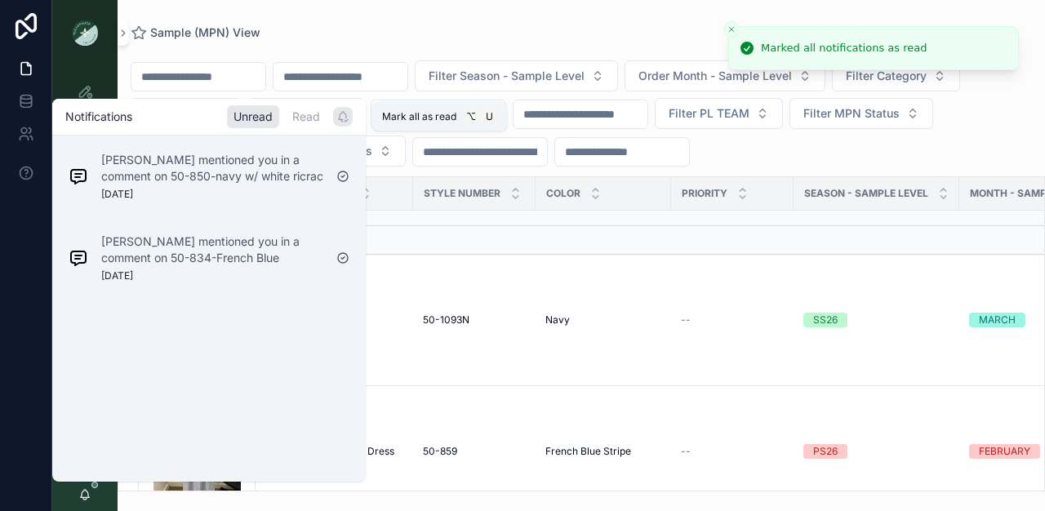
click at [344, 115] on icon "scrollable content" at bounding box center [342, 116] width 13 height 13
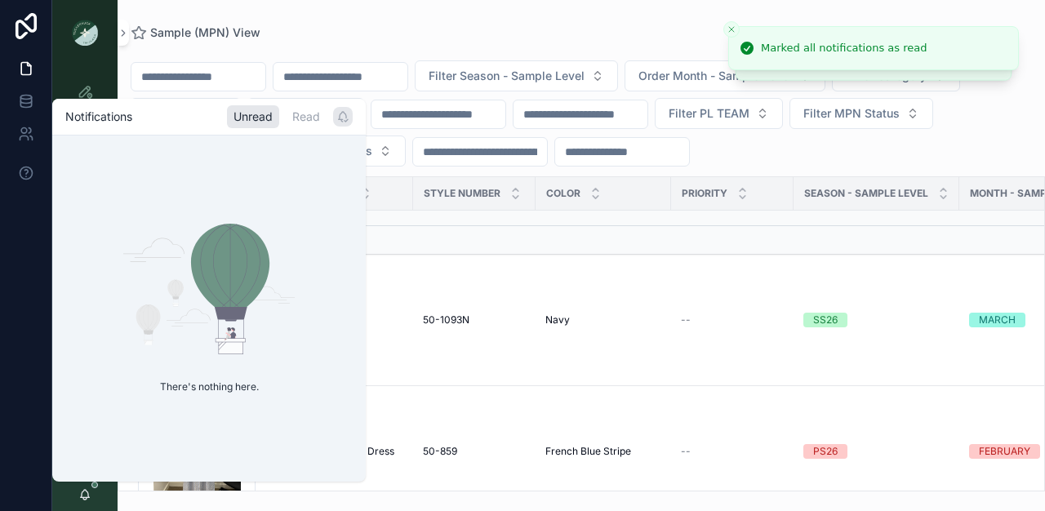
click at [424, 21] on div "Sample (MPN) View Filter Season - Sample Level Order Month - Sample Level Filte…" at bounding box center [581, 245] width 927 height 491
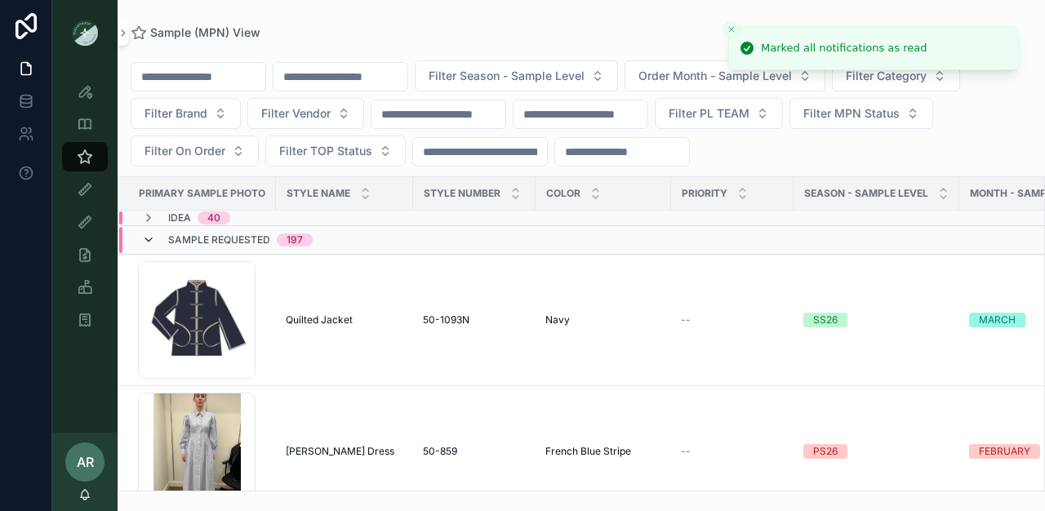
click at [149, 233] on icon "scrollable content" at bounding box center [148, 239] width 13 height 13
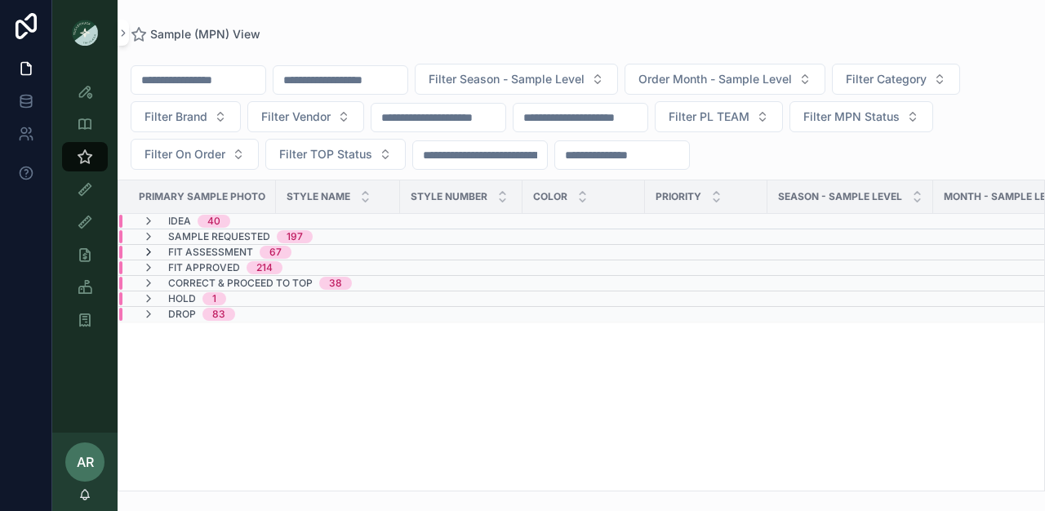
click at [146, 248] on icon "scrollable content" at bounding box center [148, 252] width 13 height 13
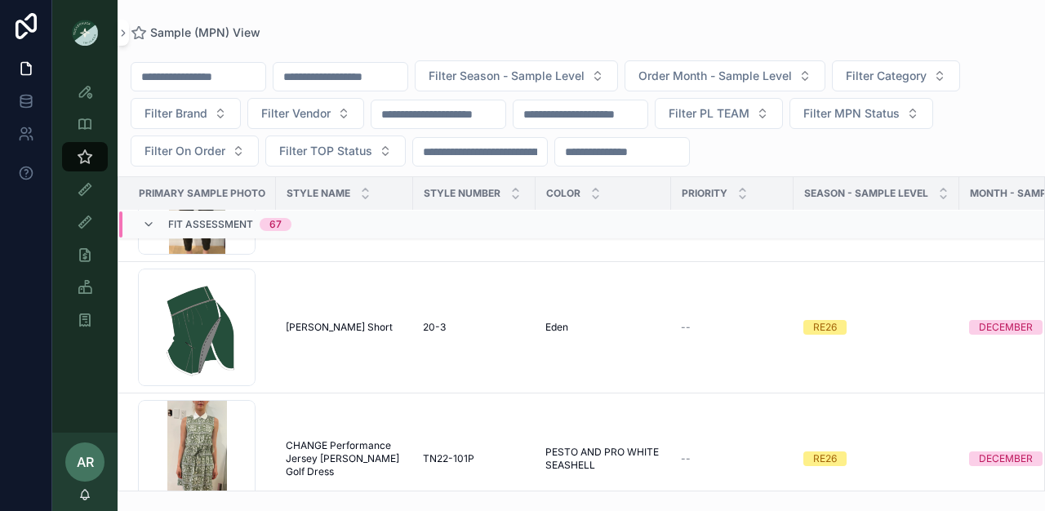
scroll to position [1049, 0]
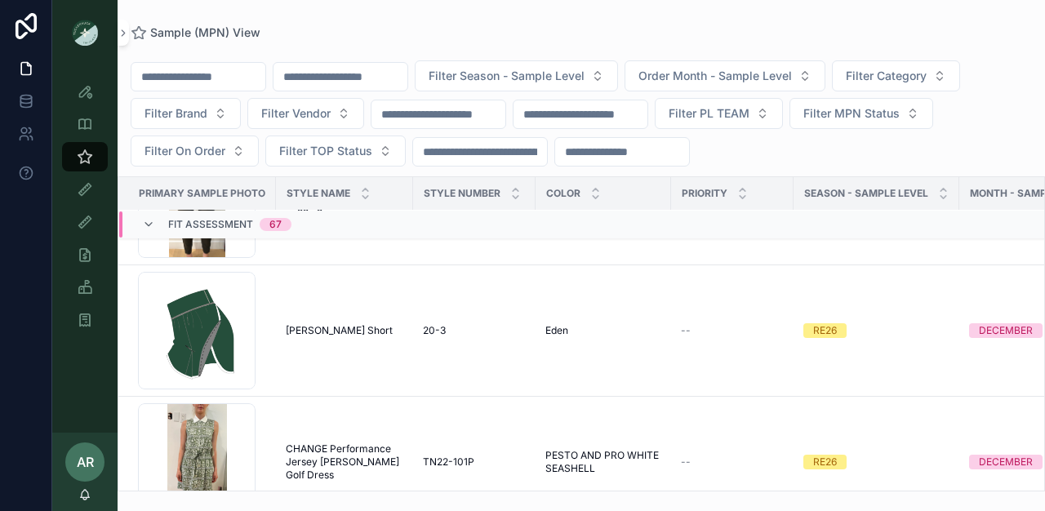
click at [339, 73] on input "scrollable content" at bounding box center [340, 76] width 134 height 23
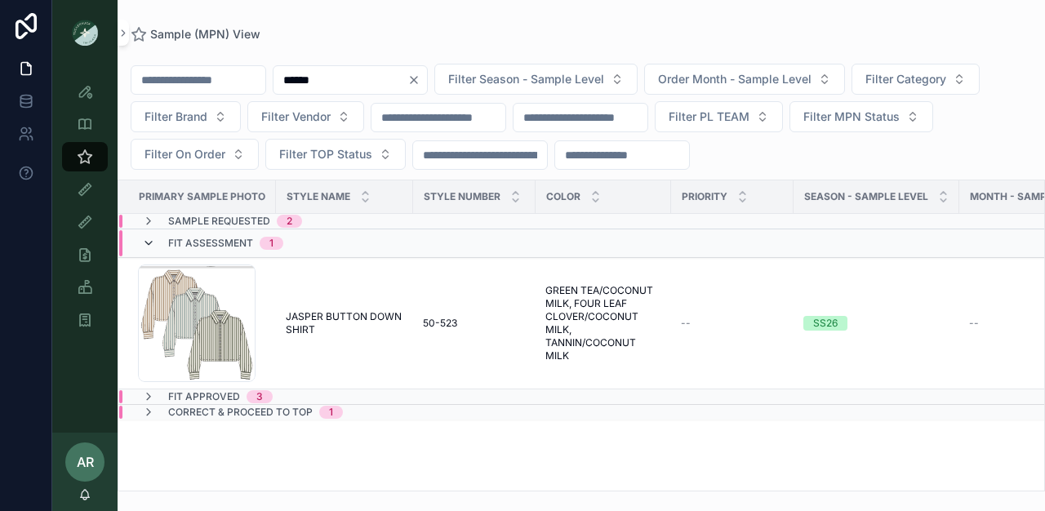
type input "******"
click at [150, 241] on icon "scrollable content" at bounding box center [148, 243] width 13 height 13
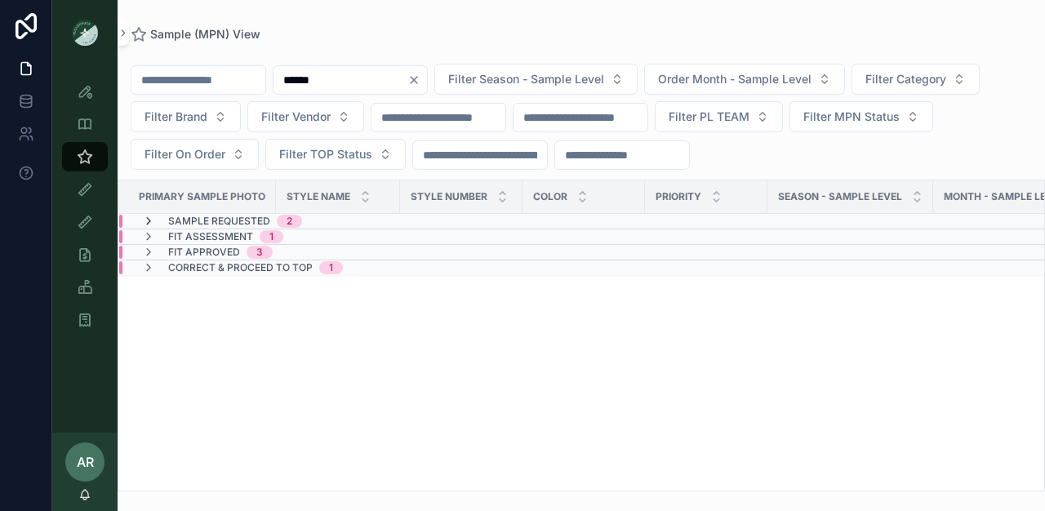
click at [150, 222] on icon "scrollable content" at bounding box center [148, 221] width 13 height 13
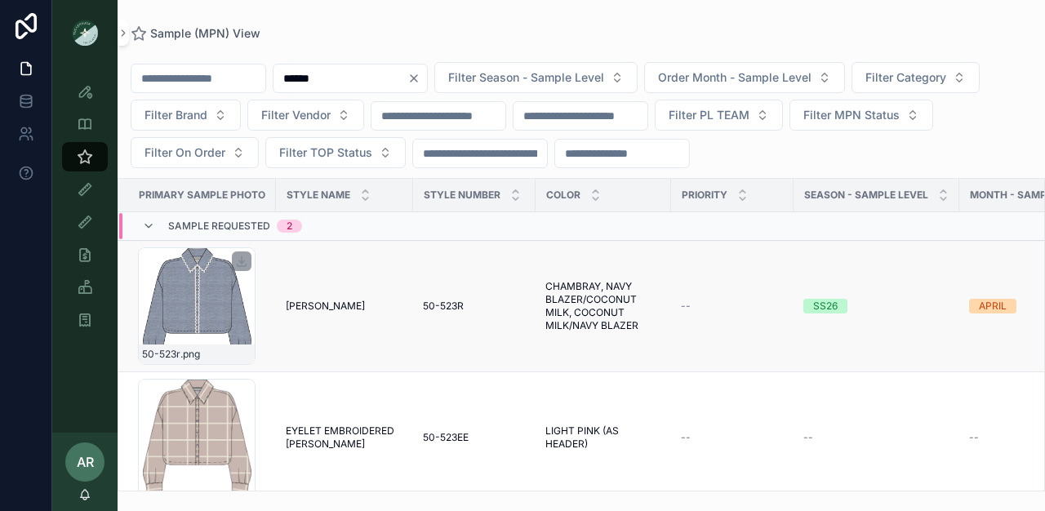
click at [220, 304] on div "50-523r .png" at bounding box center [197, 306] width 118 height 118
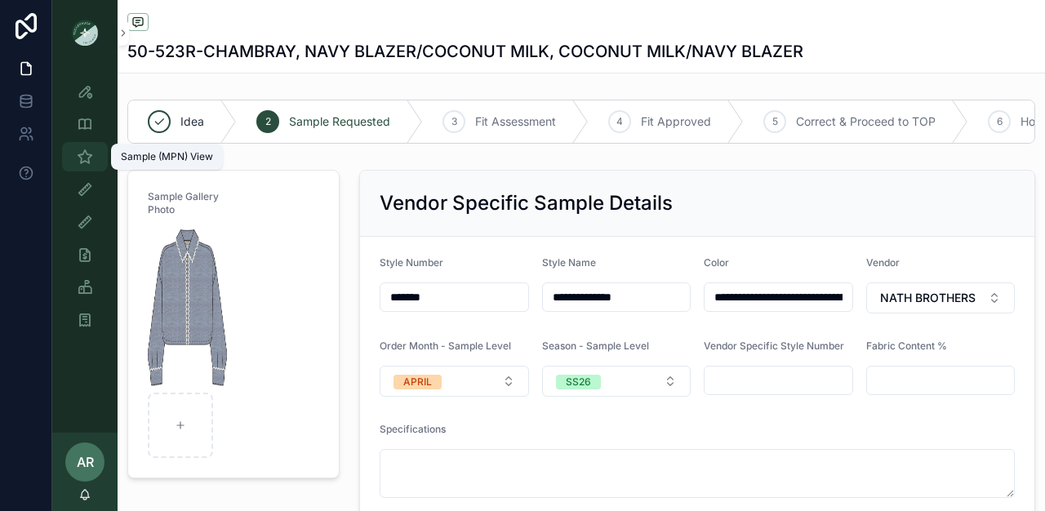
click at [82, 162] on icon "scrollable content" at bounding box center [85, 157] width 16 height 16
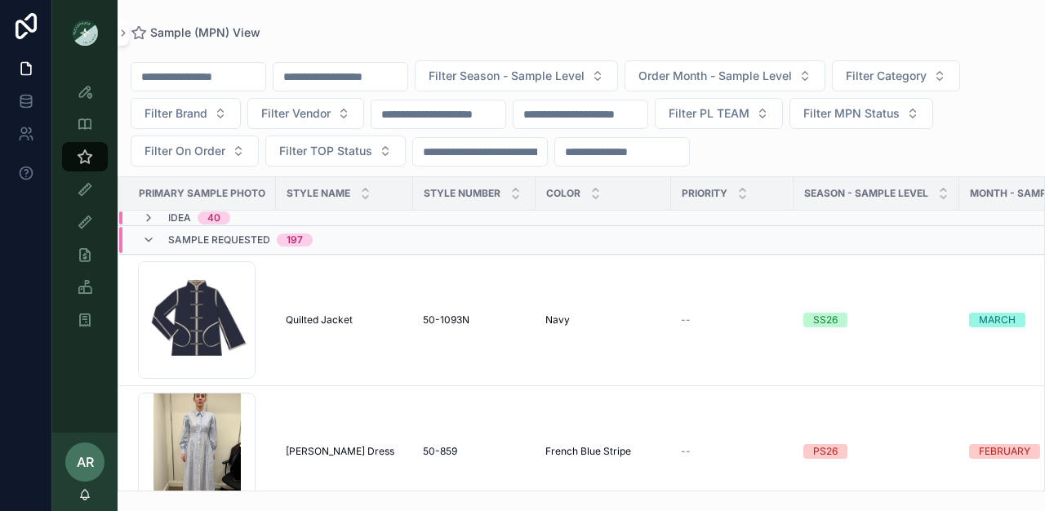
click at [318, 73] on input "scrollable content" at bounding box center [340, 76] width 134 height 23
type input "******"
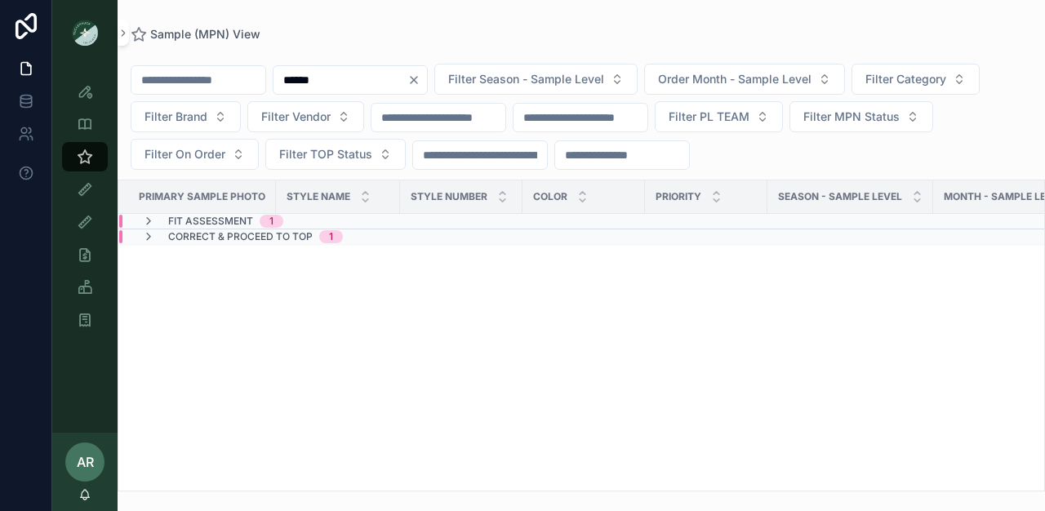
click at [209, 218] on span "Fit Assessment" at bounding box center [210, 221] width 85 height 13
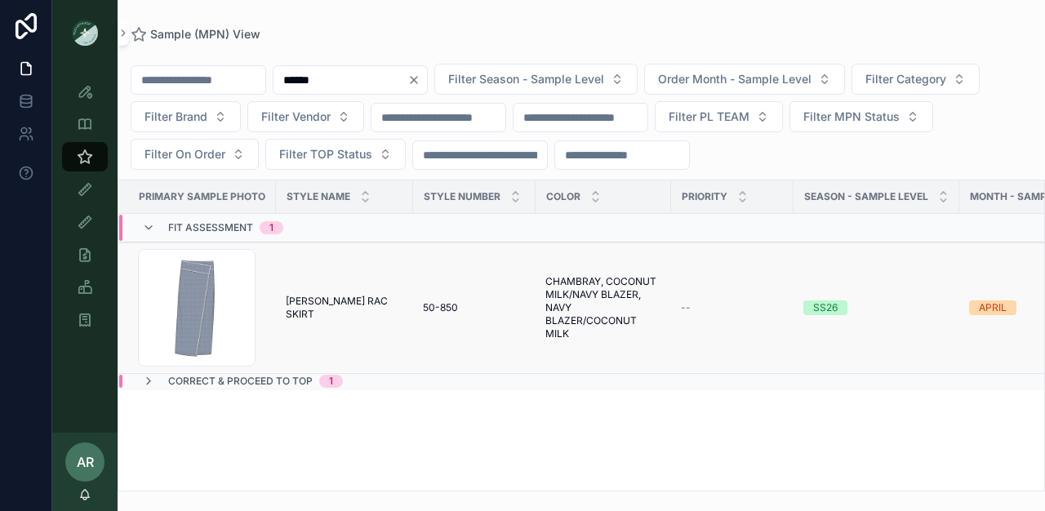
click at [306, 316] on td "[PERSON_NAME] RAC SKIRT [PERSON_NAME] RAC SKIRT" at bounding box center [344, 307] width 137 height 131
click at [313, 308] on span "[PERSON_NAME] RAC SKIRT" at bounding box center [345, 308] width 118 height 26
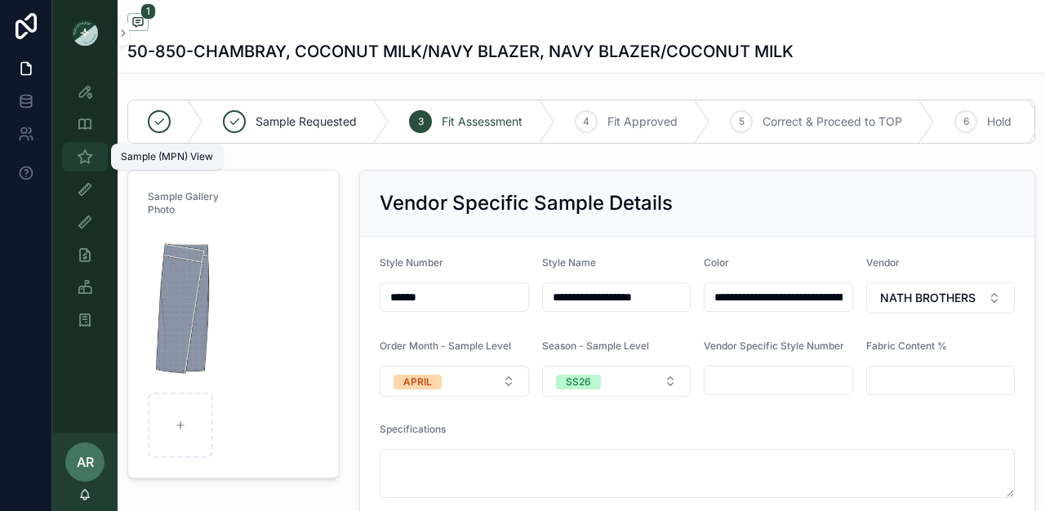
click at [80, 166] on div "Sample (MPN) View" at bounding box center [85, 157] width 26 height 26
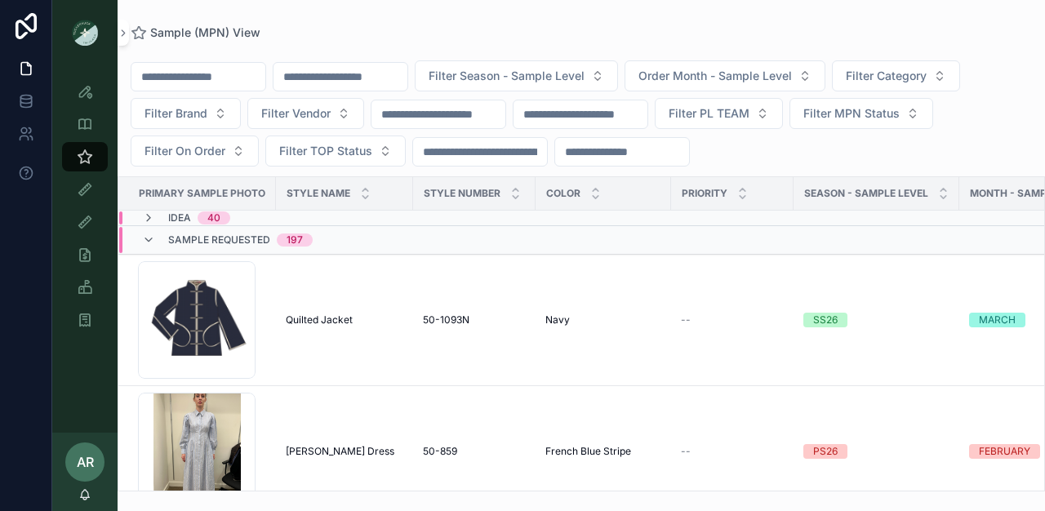
click at [314, 79] on input "scrollable content" at bounding box center [340, 76] width 134 height 23
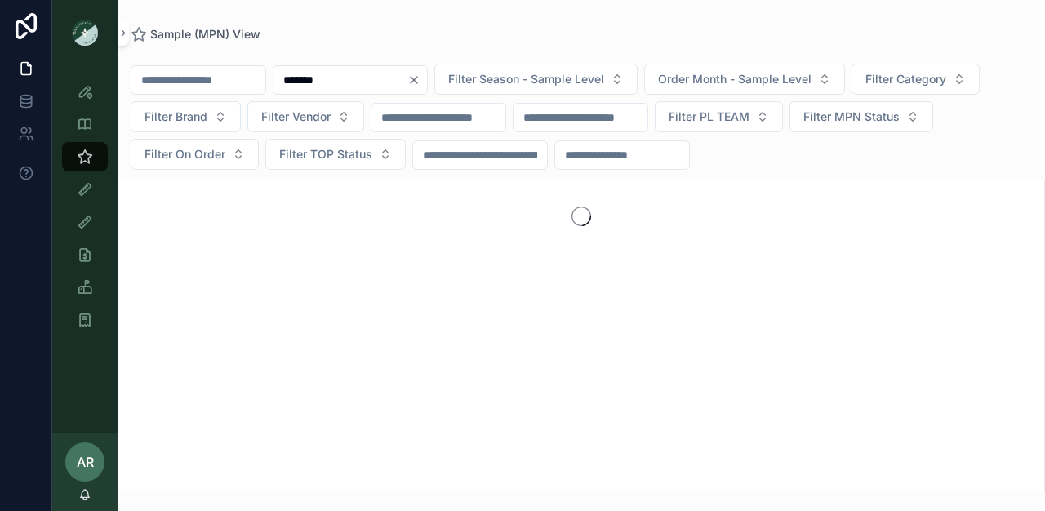
type input "*******"
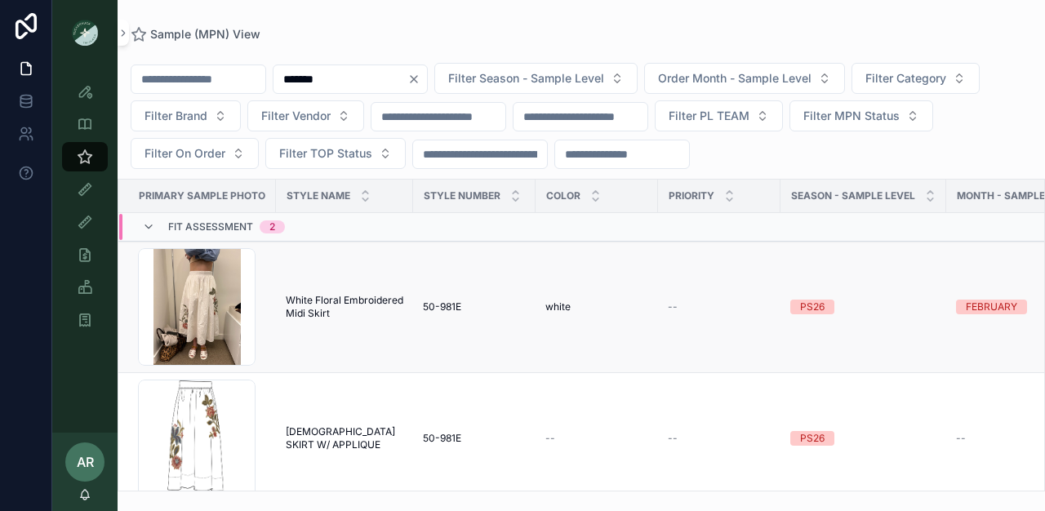
scroll to position [25, 0]
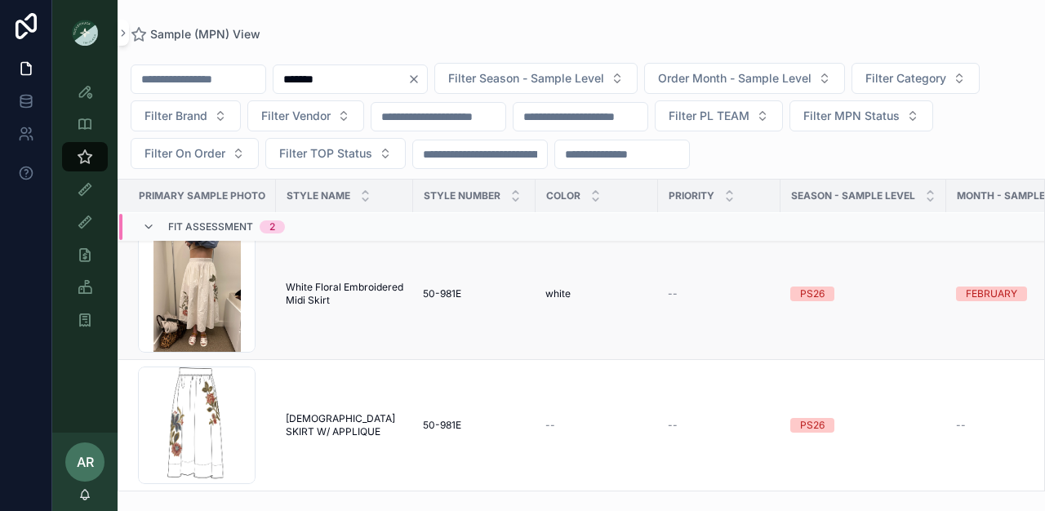
click at [327, 281] on span "White Floral Embroidered Midi Skirt" at bounding box center [345, 294] width 118 height 26
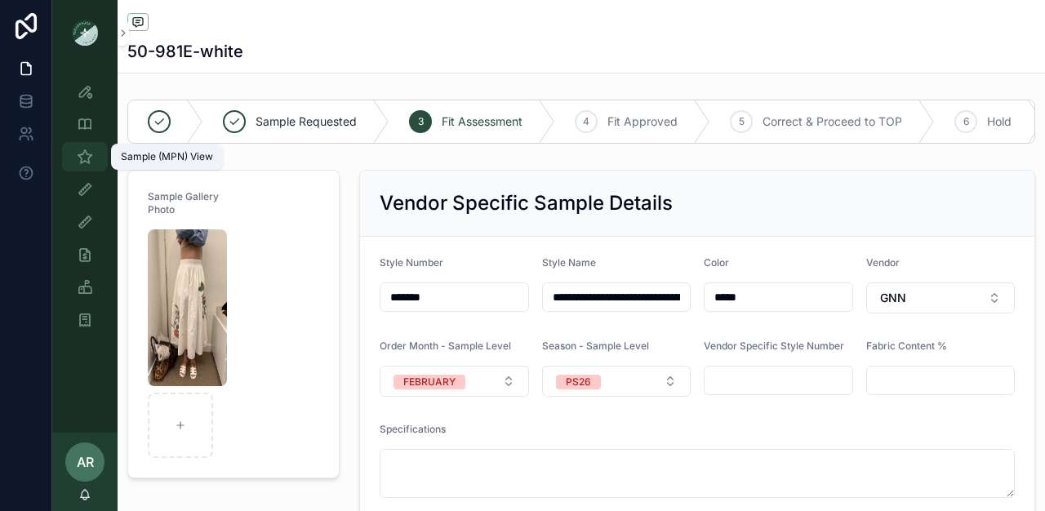
click at [78, 155] on icon "scrollable content" at bounding box center [85, 157] width 16 height 16
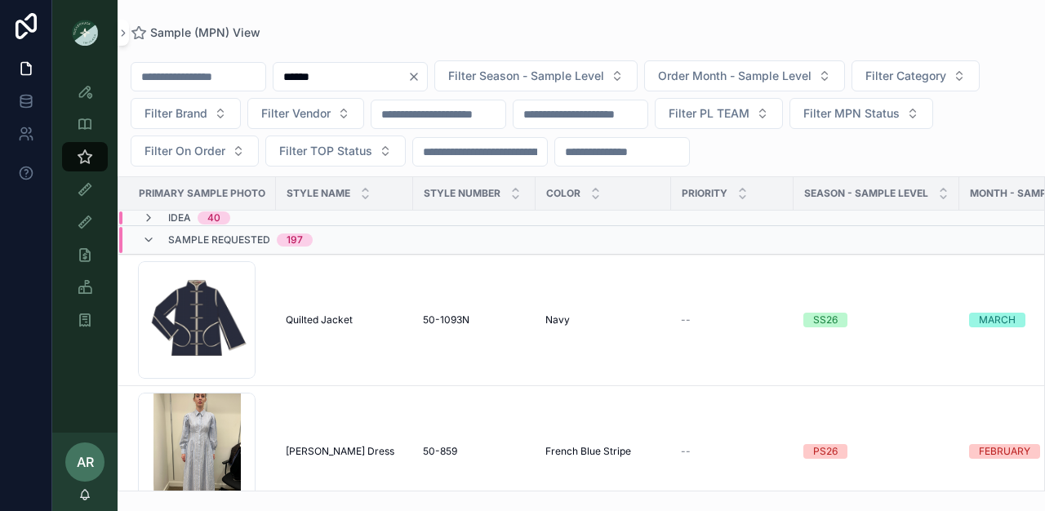
type input "******"
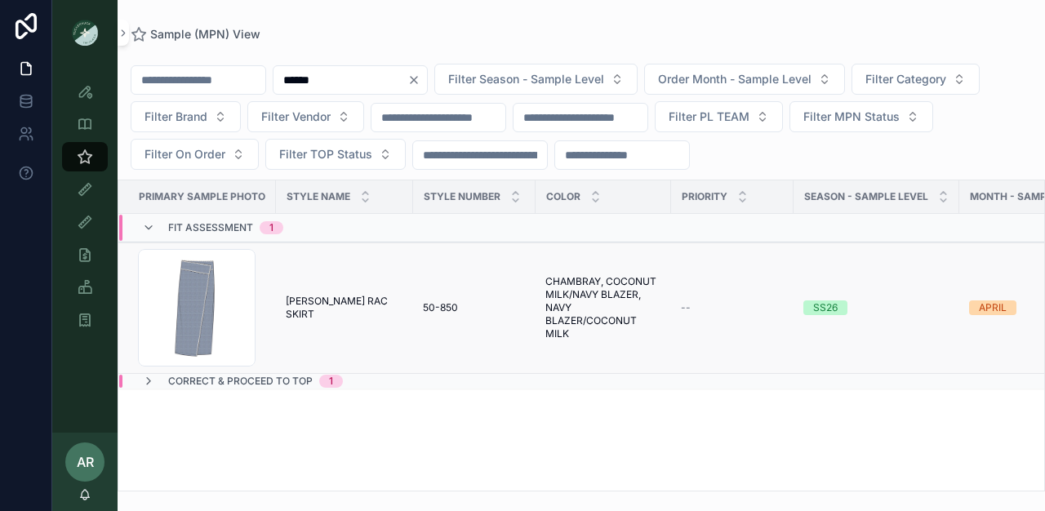
click at [368, 337] on td "[PERSON_NAME] RAC SKIRT [PERSON_NAME] RAC SKIRT" at bounding box center [344, 307] width 137 height 131
click at [365, 302] on span "[PERSON_NAME] RAC SKIRT" at bounding box center [345, 308] width 118 height 26
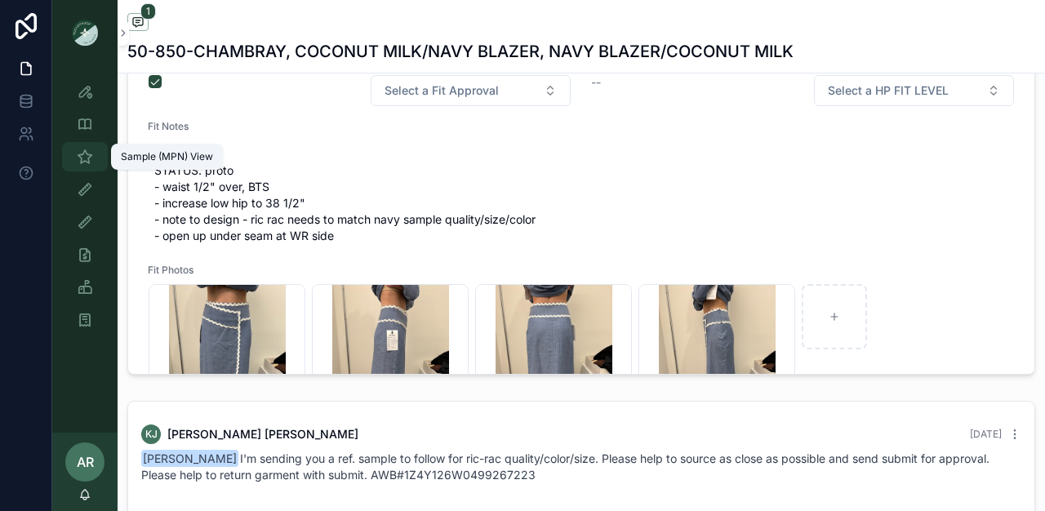
click at [75, 158] on div "Sample (MPN) View" at bounding box center [85, 157] width 26 height 26
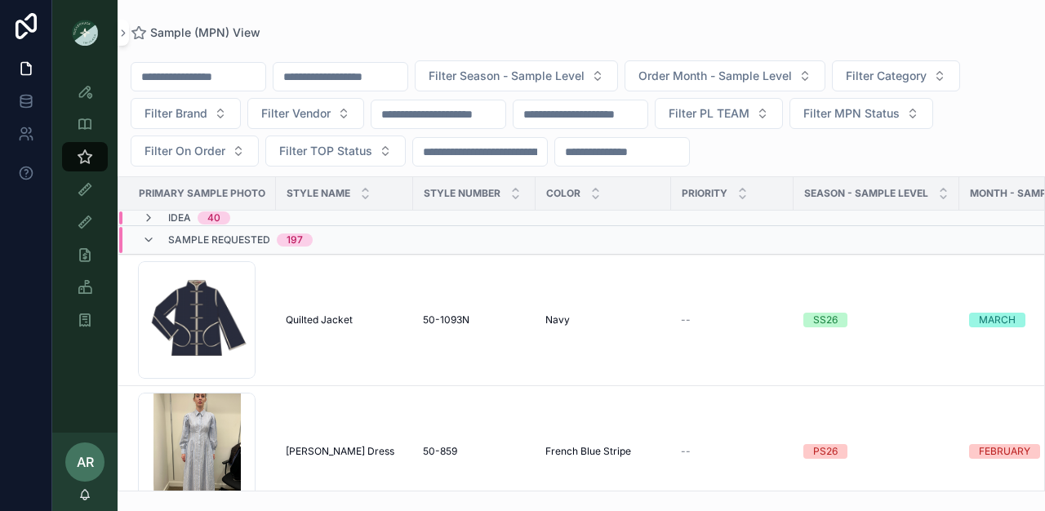
click at [349, 73] on input "scrollable content" at bounding box center [340, 76] width 134 height 23
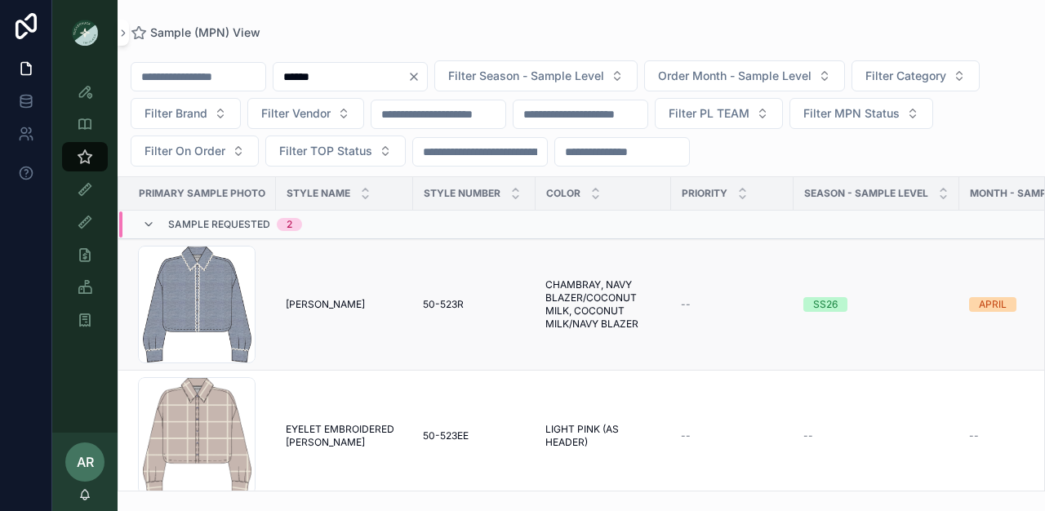
type input "******"
click at [315, 326] on td "[PERSON_NAME] RAC [PERSON_NAME]" at bounding box center [344, 304] width 137 height 131
click at [507, 313] on td "50-523R 50-523R" at bounding box center [474, 304] width 122 height 131
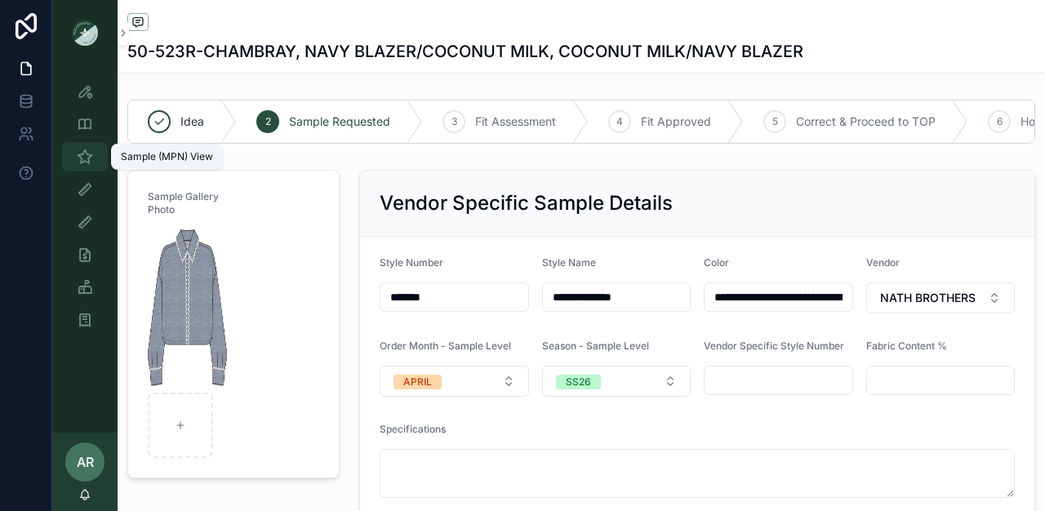
click at [79, 153] on icon "scrollable content" at bounding box center [85, 157] width 16 height 16
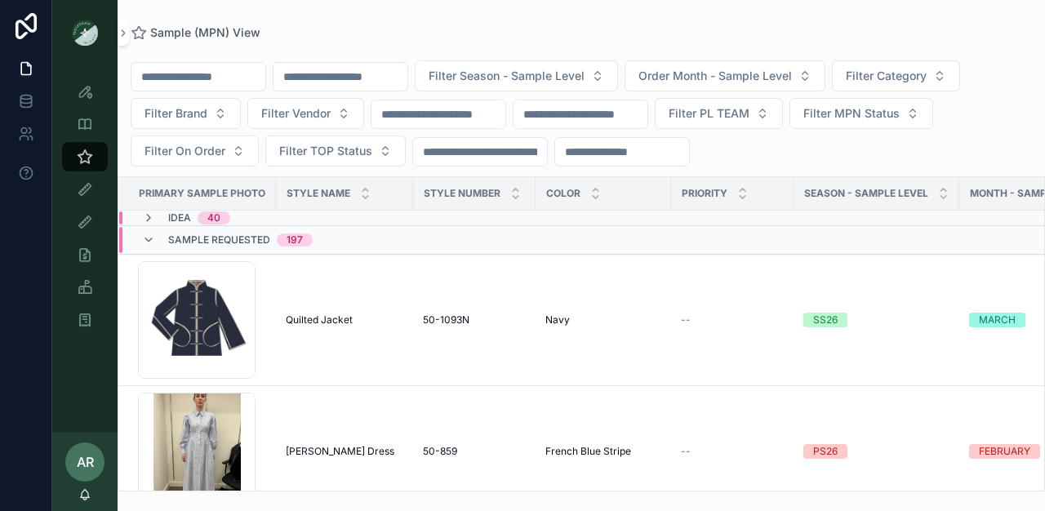
click at [354, 76] on input "scrollable content" at bounding box center [340, 76] width 134 height 23
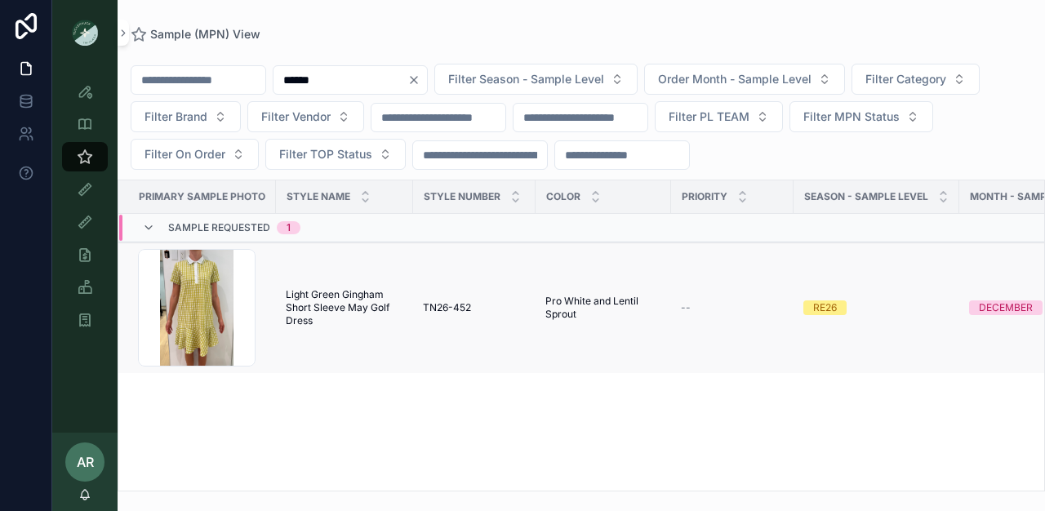
type input "******"
click at [365, 337] on td "Light Green Gingham Short Sleeve May Golf Dress Light Green Gingham Short Sleev…" at bounding box center [344, 307] width 137 height 131
click at [344, 307] on span "Light Green Gingham Short Sleeve May Golf Dress" at bounding box center [345, 307] width 118 height 39
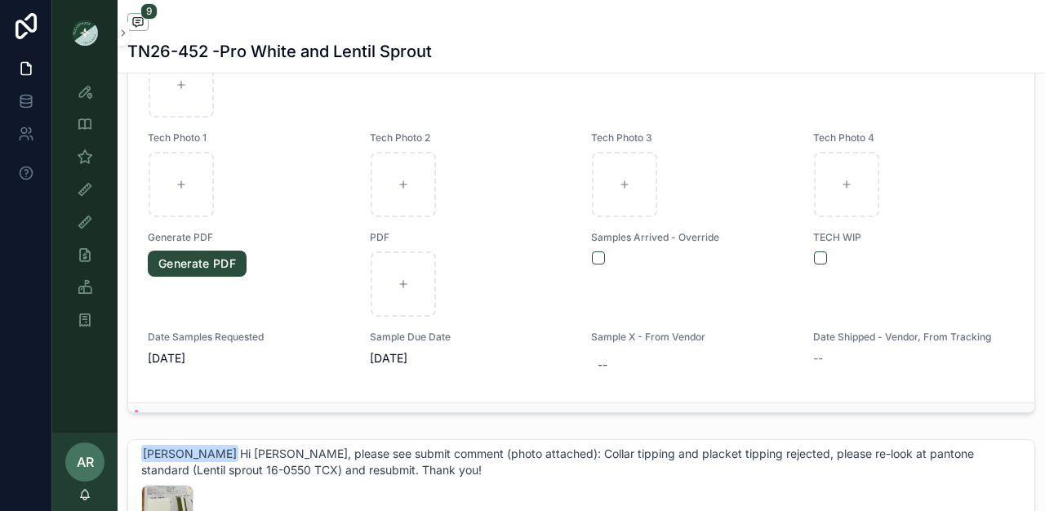
scroll to position [1381, 0]
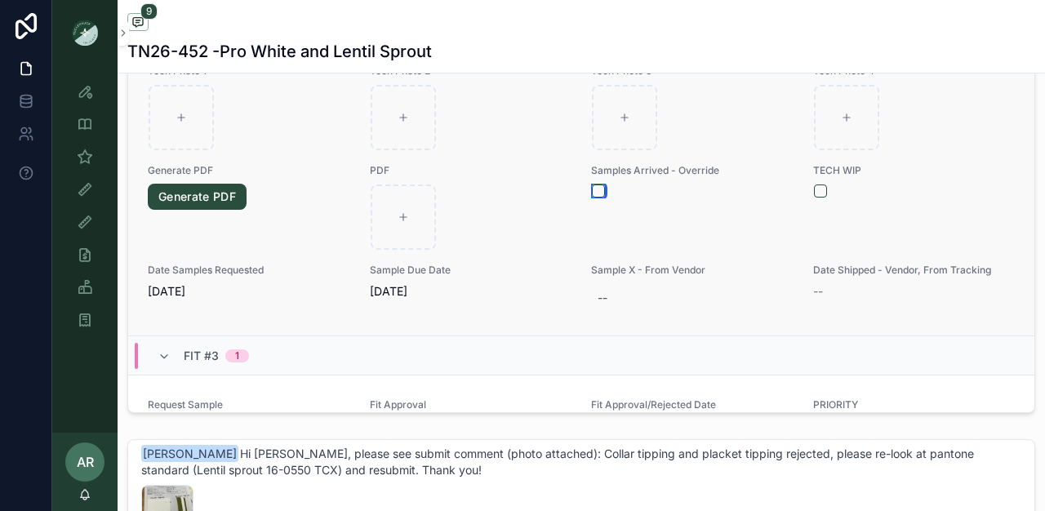
click at [592, 197] on button "scrollable content" at bounding box center [598, 190] width 13 height 13
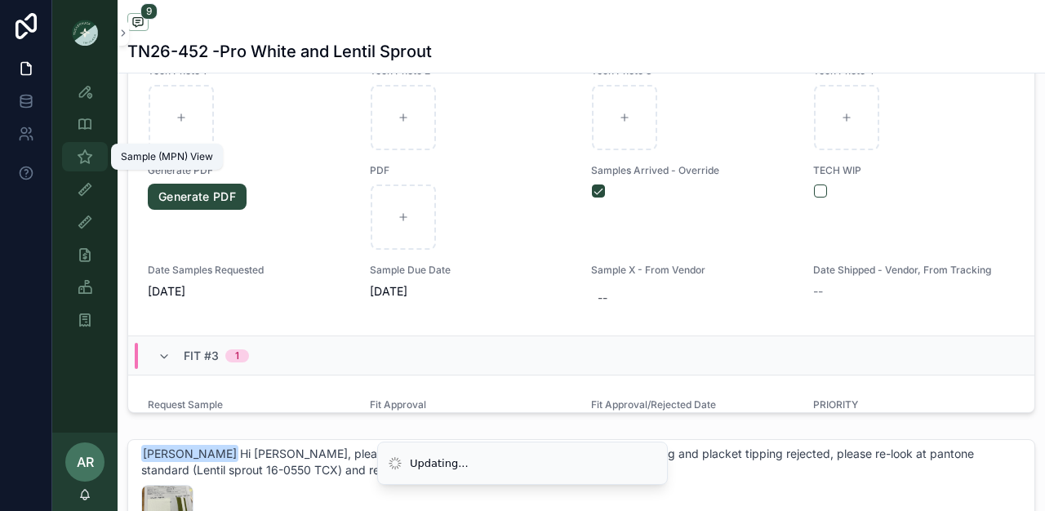
click at [91, 156] on icon "scrollable content" at bounding box center [85, 157] width 16 height 16
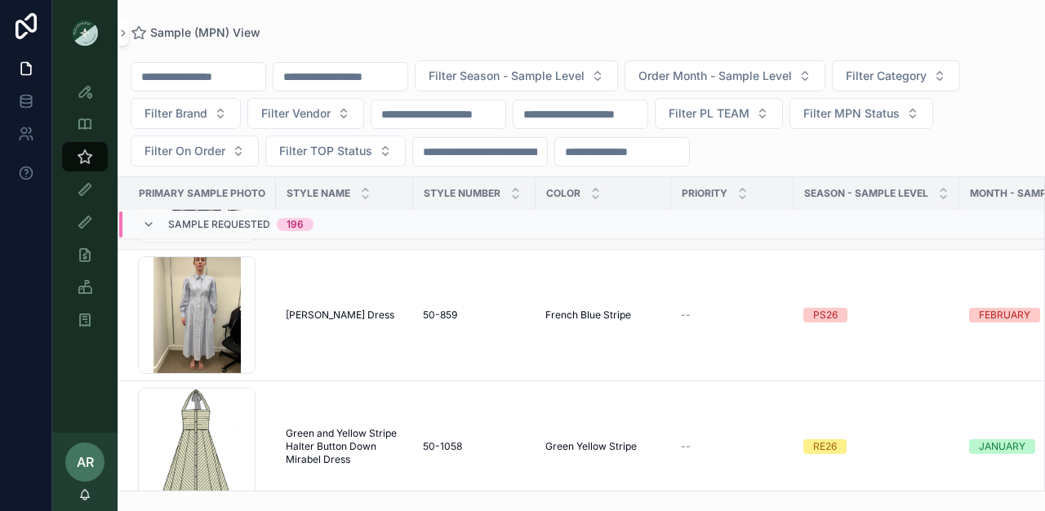
scroll to position [202, 0]
